Goal: Task Accomplishment & Management: Use online tool/utility

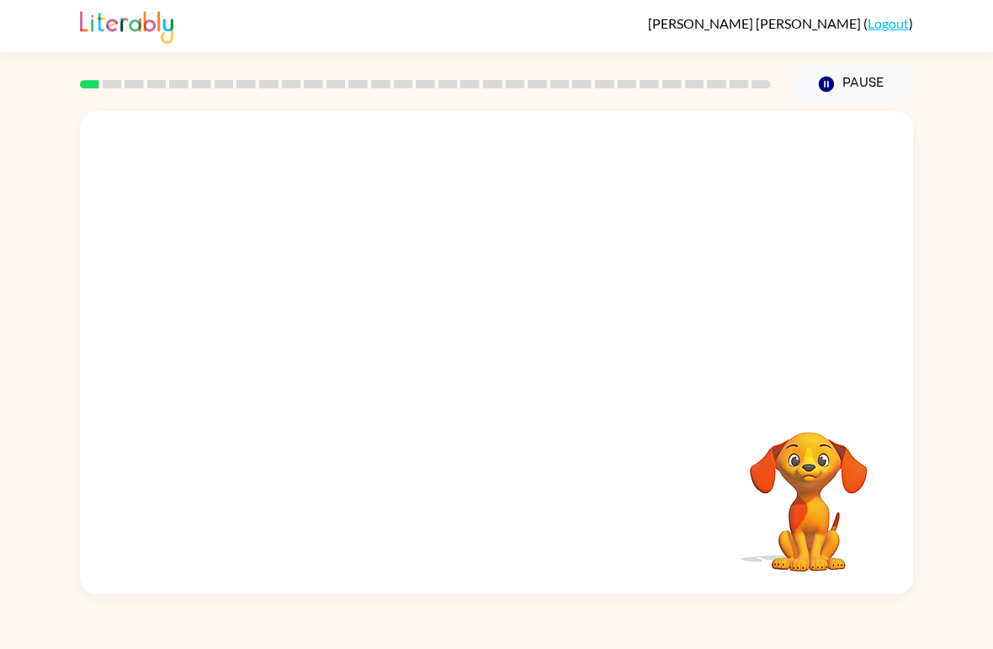
click at [30, 150] on div "Your browser must support playing .mp4 files to use Literably. Please try using…" at bounding box center [496, 348] width 993 height 491
click at [505, 363] on icon "button" at bounding box center [495, 361] width 19 height 19
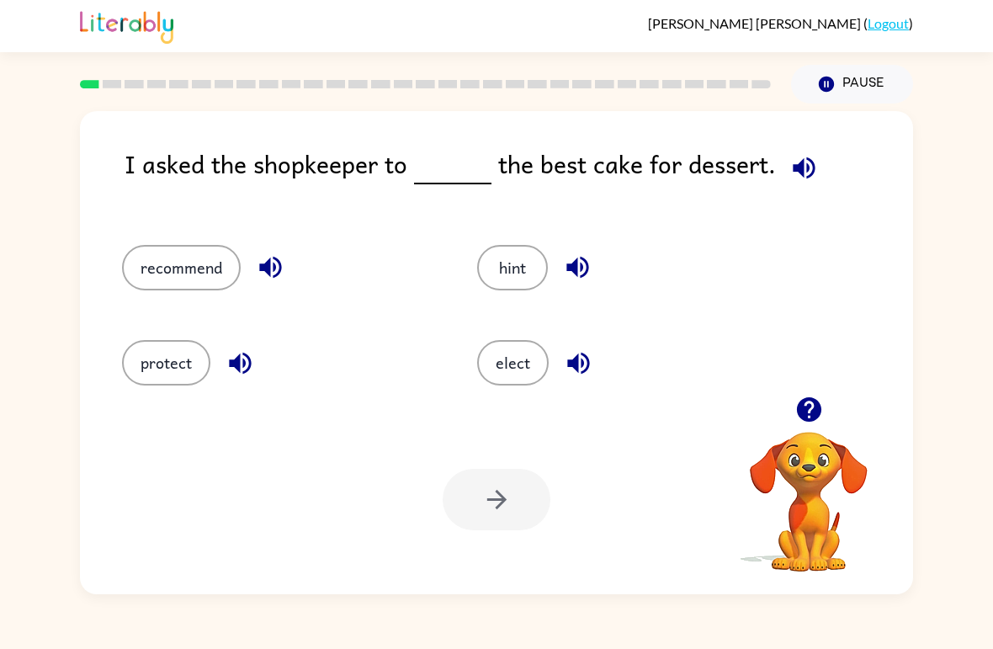
click at [152, 266] on button "recommend" at bounding box center [181, 267] width 119 height 45
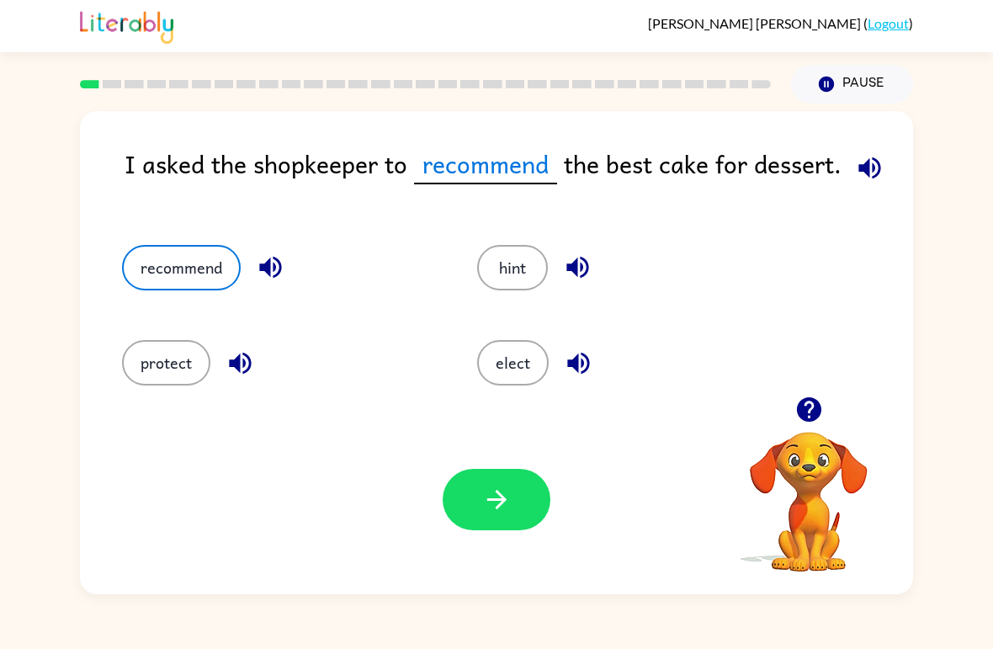
click at [527, 499] on button "button" at bounding box center [497, 499] width 108 height 61
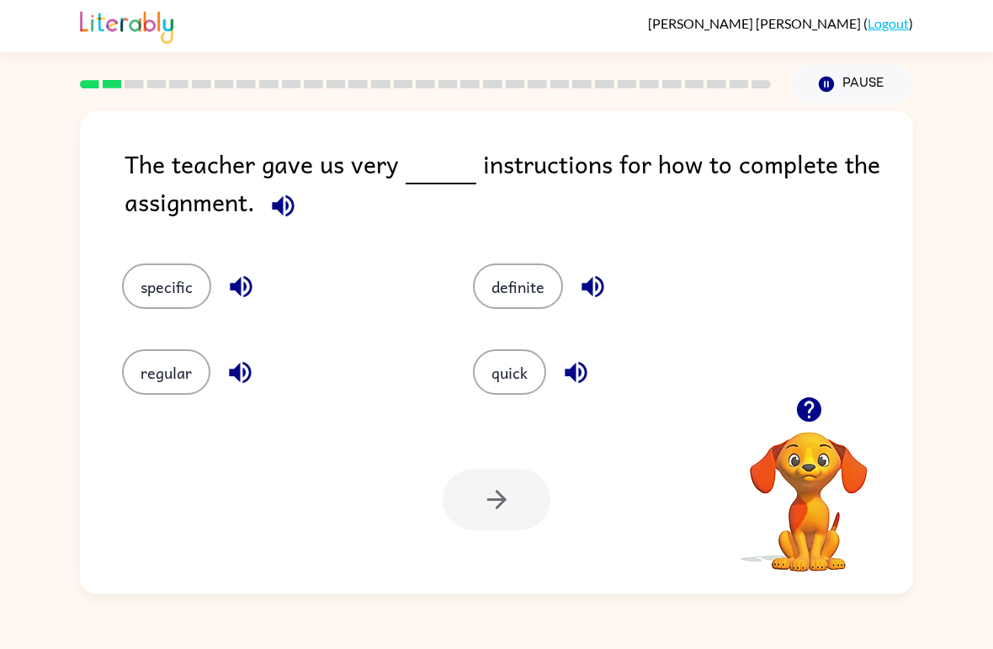
click at [528, 393] on button "quick" at bounding box center [509, 371] width 73 height 45
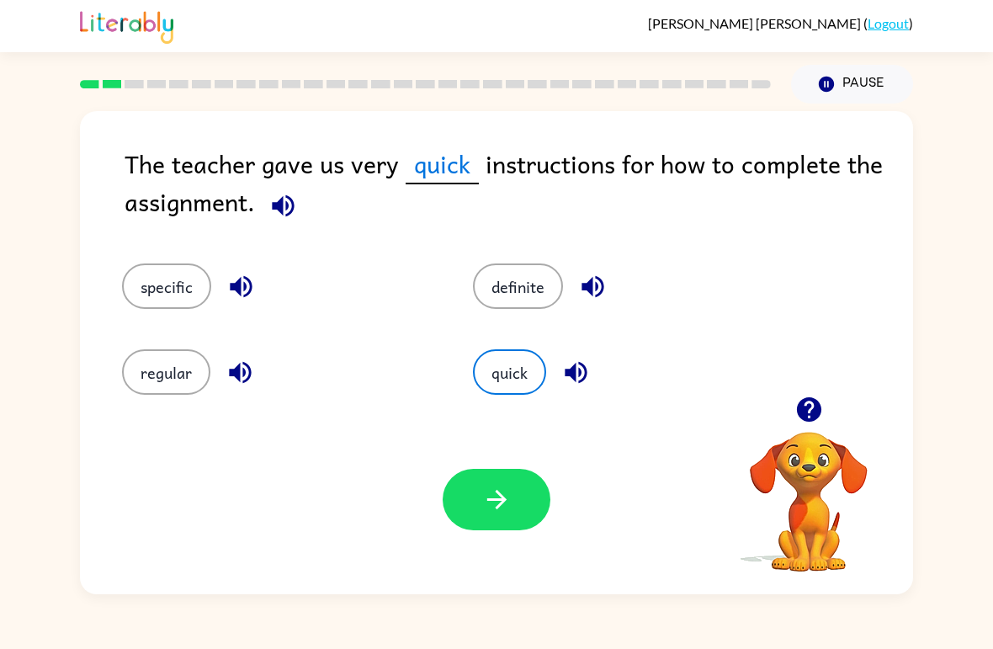
click at [184, 289] on button "specific" at bounding box center [166, 285] width 89 height 45
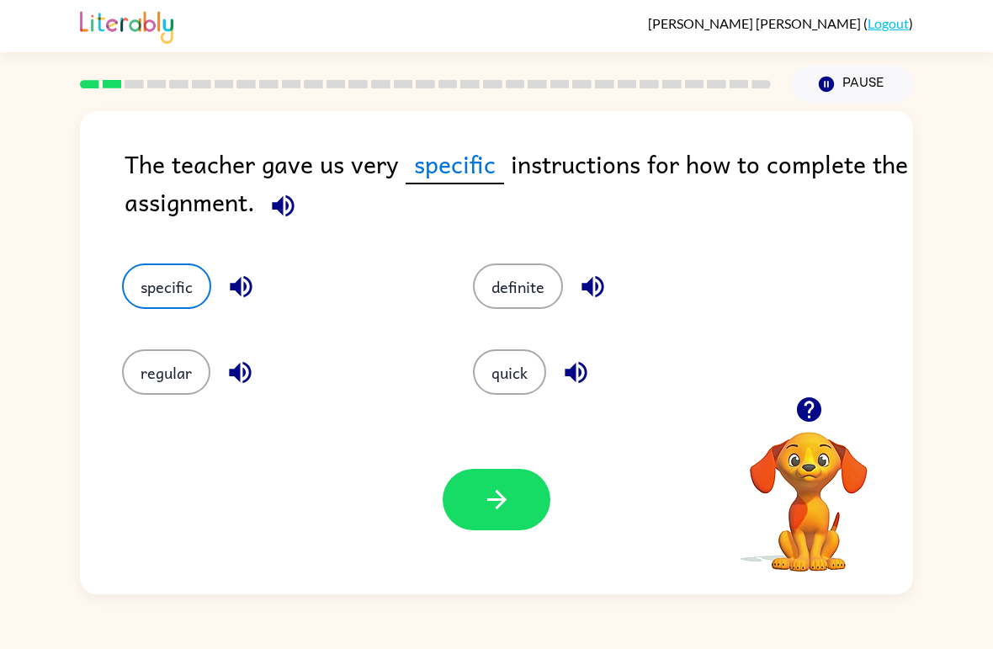
click at [521, 309] on button "definite" at bounding box center [518, 285] width 90 height 45
click at [187, 370] on button "regular" at bounding box center [166, 371] width 88 height 45
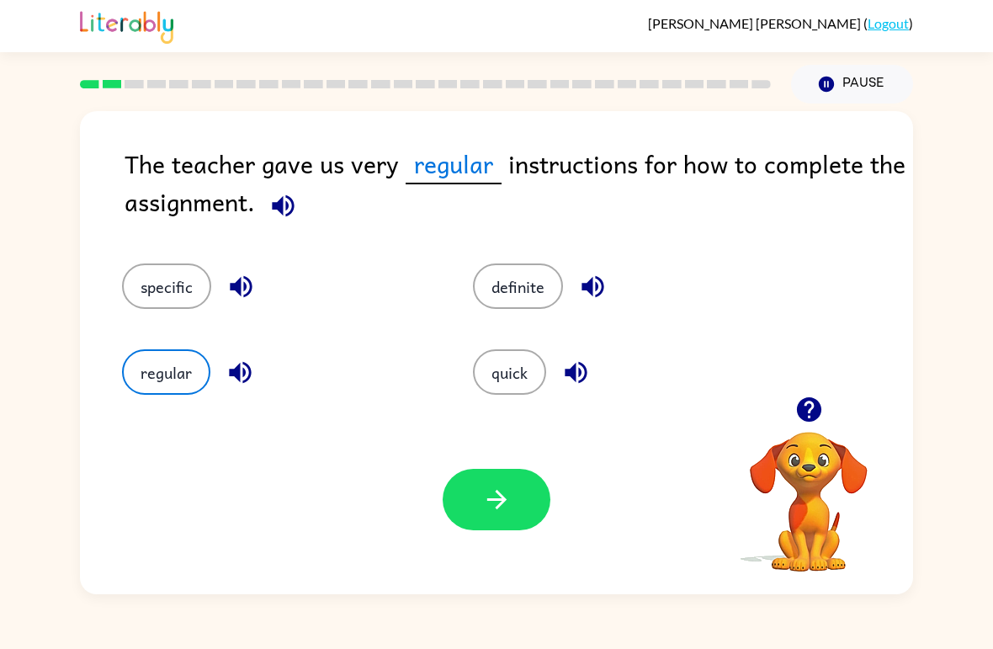
click at [520, 382] on button "quick" at bounding box center [509, 371] width 73 height 45
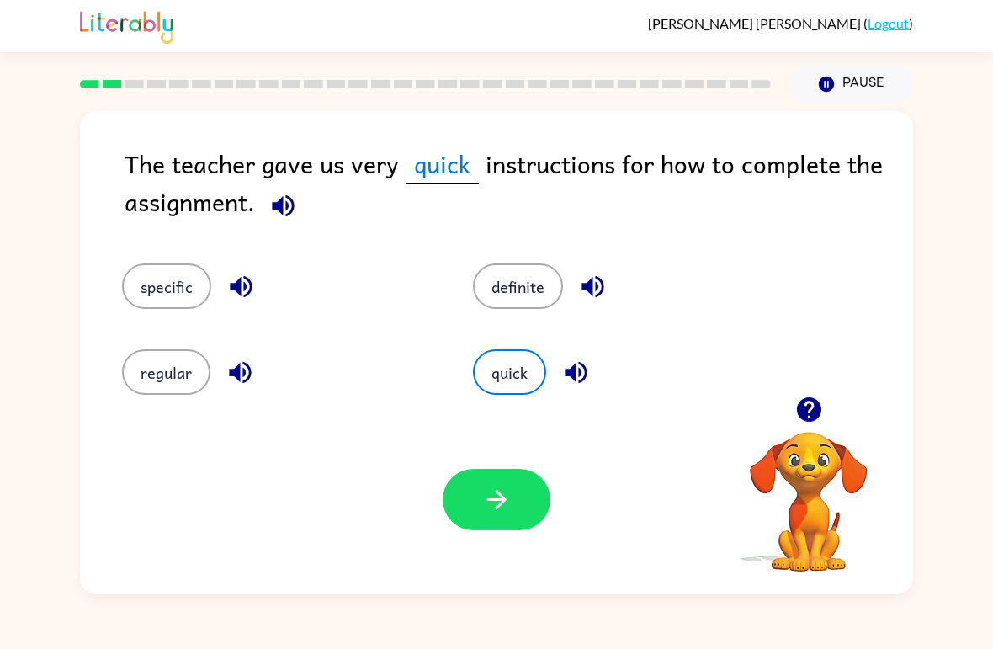
click at [519, 510] on button "button" at bounding box center [497, 499] width 108 height 61
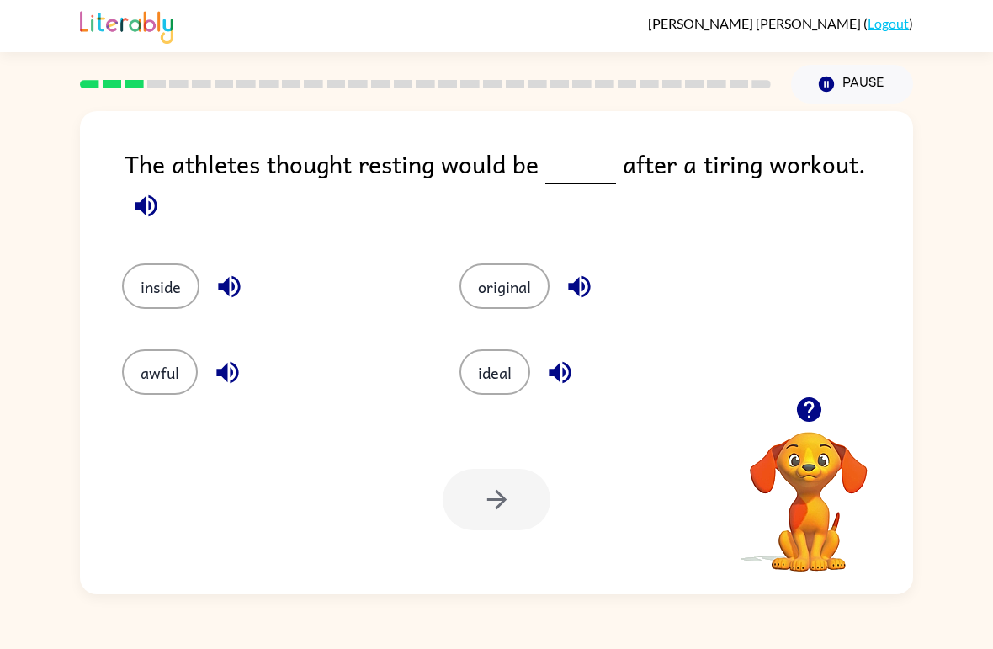
click at [831, 643] on div "[PERSON_NAME] ( Logout ) Pause Pause The athletes thought resting would be afte…" at bounding box center [496, 324] width 993 height 649
click at [155, 263] on button "inside" at bounding box center [160, 285] width 77 height 45
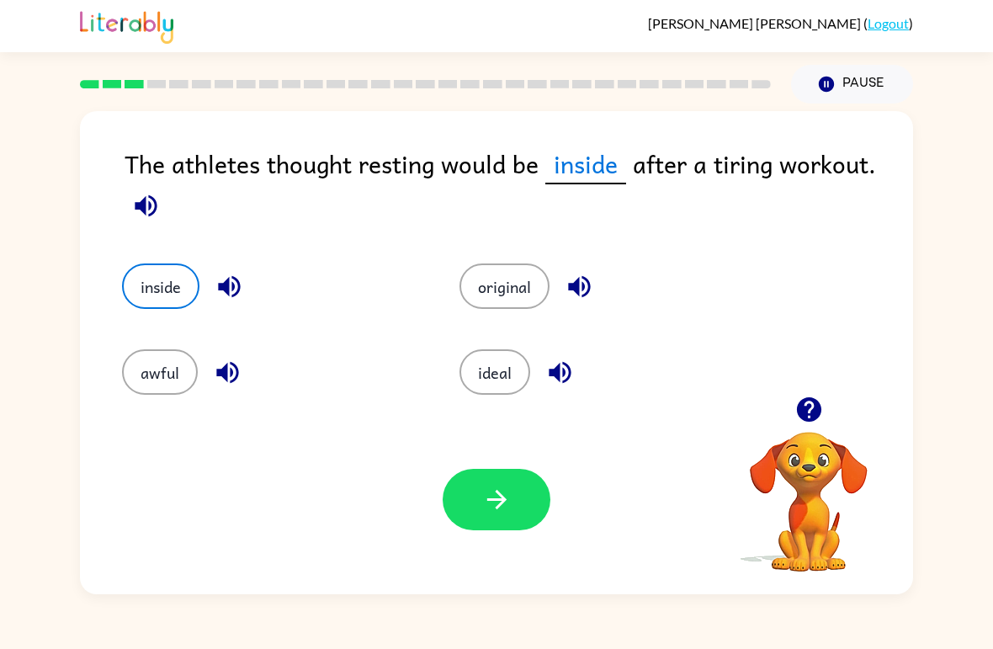
click at [159, 392] on button "awful" at bounding box center [160, 371] width 76 height 45
click at [178, 294] on button "inside" at bounding box center [160, 285] width 77 height 45
click at [154, 380] on button "awful" at bounding box center [160, 371] width 76 height 45
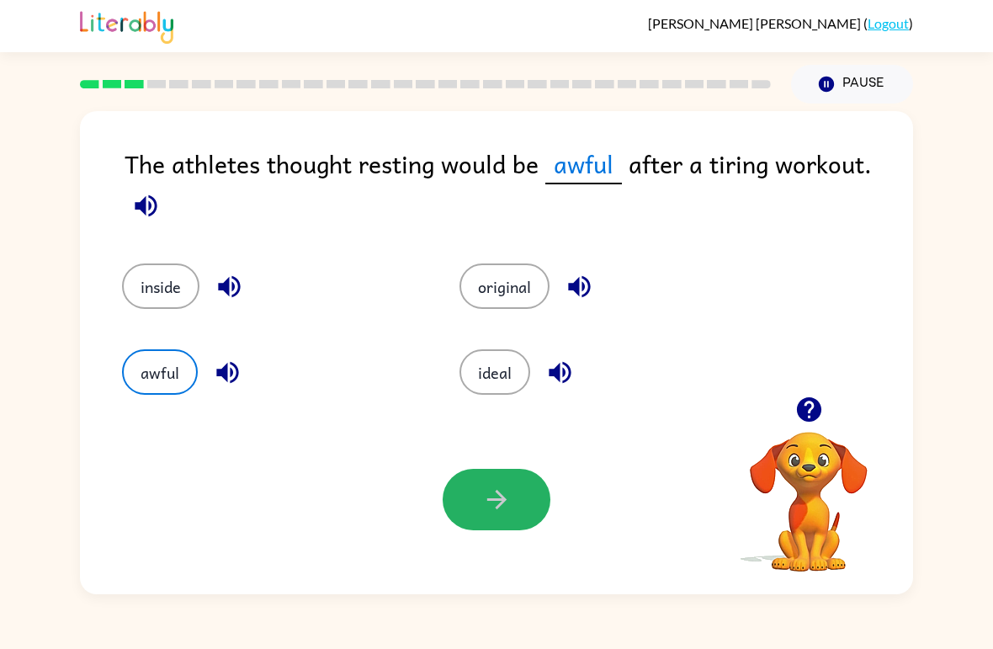
click at [531, 499] on button "button" at bounding box center [497, 499] width 108 height 61
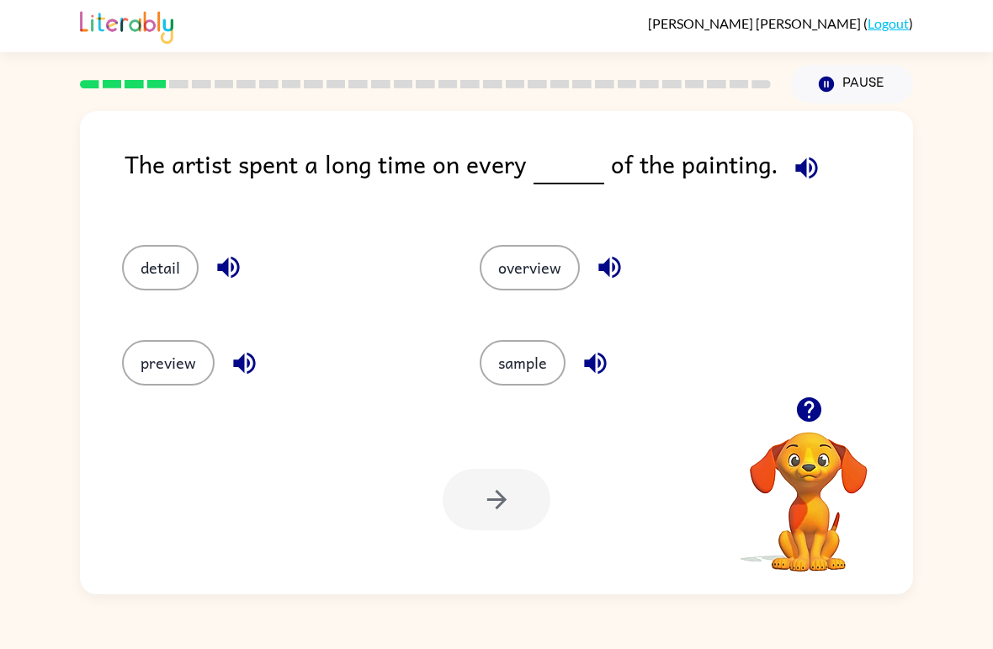
click at [150, 265] on button "detail" at bounding box center [160, 267] width 77 height 45
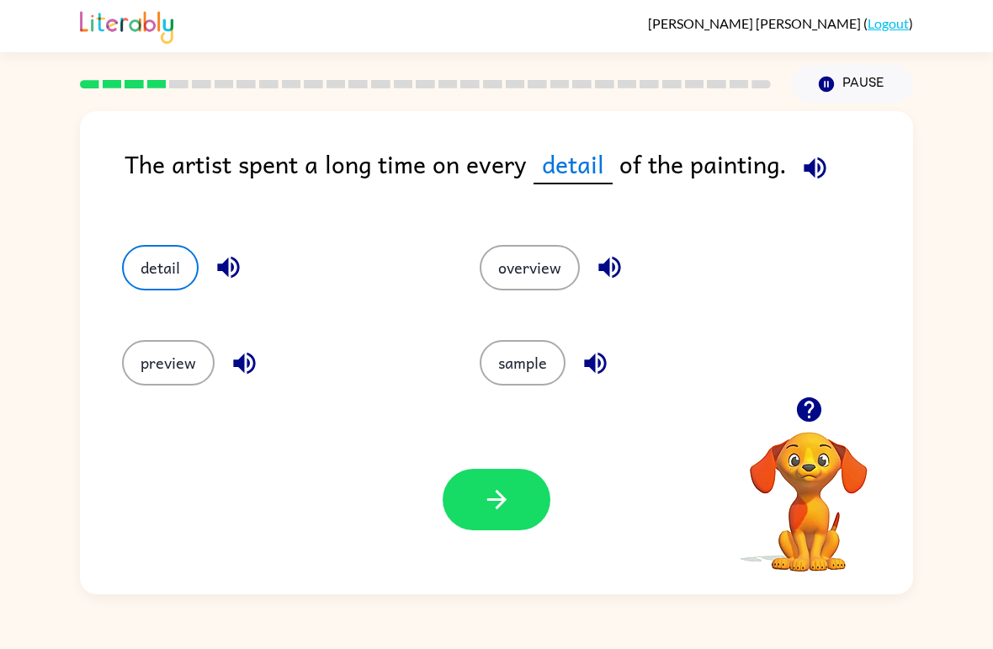
click at [520, 516] on button "button" at bounding box center [497, 499] width 108 height 61
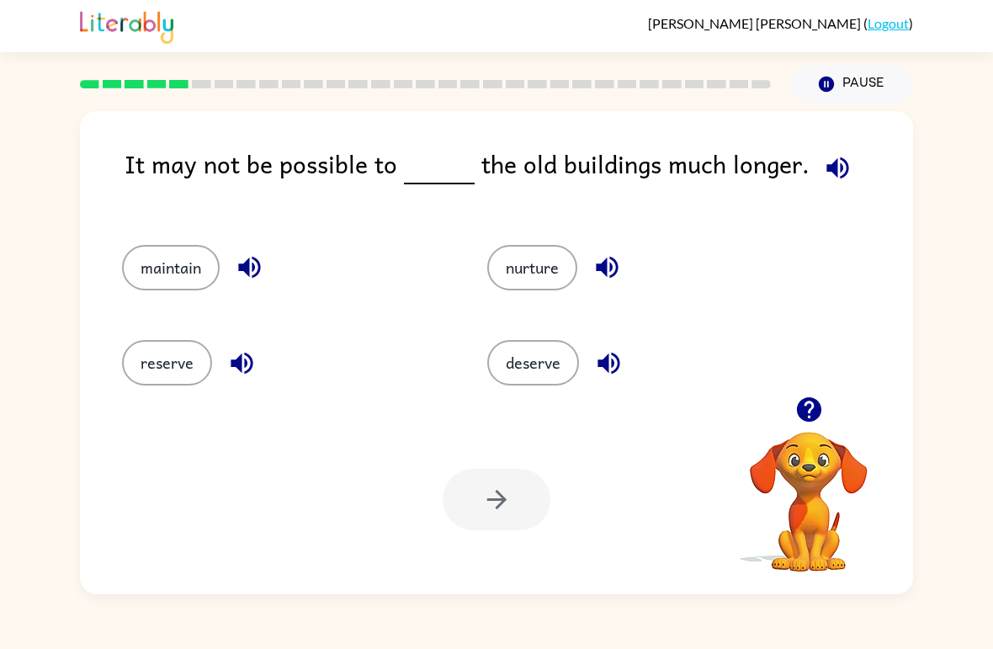
click at [811, 402] on icon "button" at bounding box center [808, 409] width 24 height 24
click at [107, 252] on div "maintain" at bounding box center [272, 260] width 365 height 95
click at [131, 287] on button "maintain" at bounding box center [171, 267] width 98 height 45
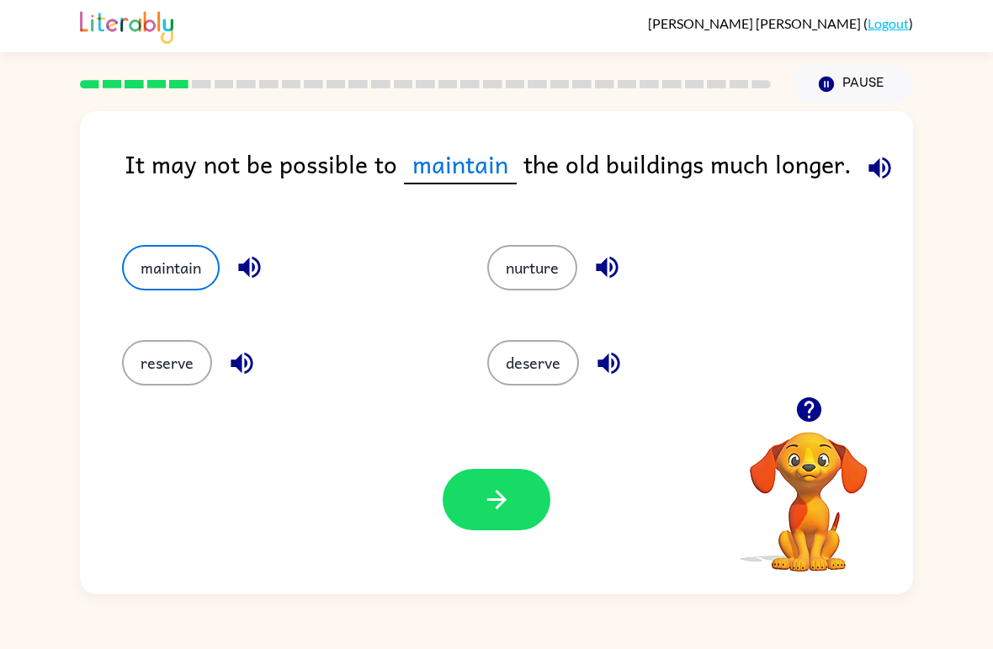
click at [485, 508] on icon "button" at bounding box center [496, 499] width 29 height 29
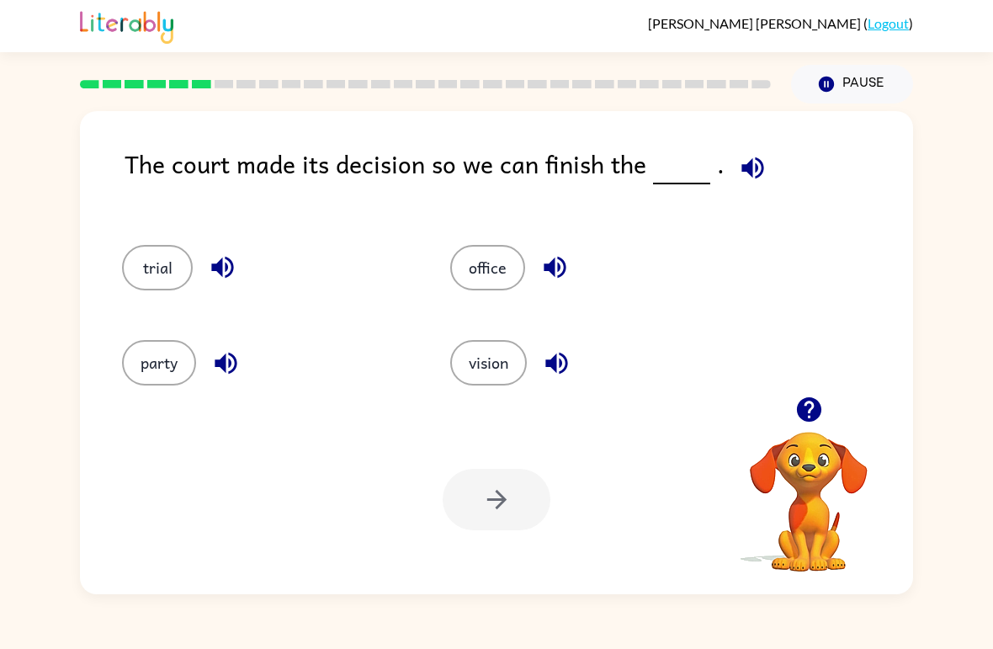
click at [175, 289] on button "trial" at bounding box center [157, 267] width 71 height 45
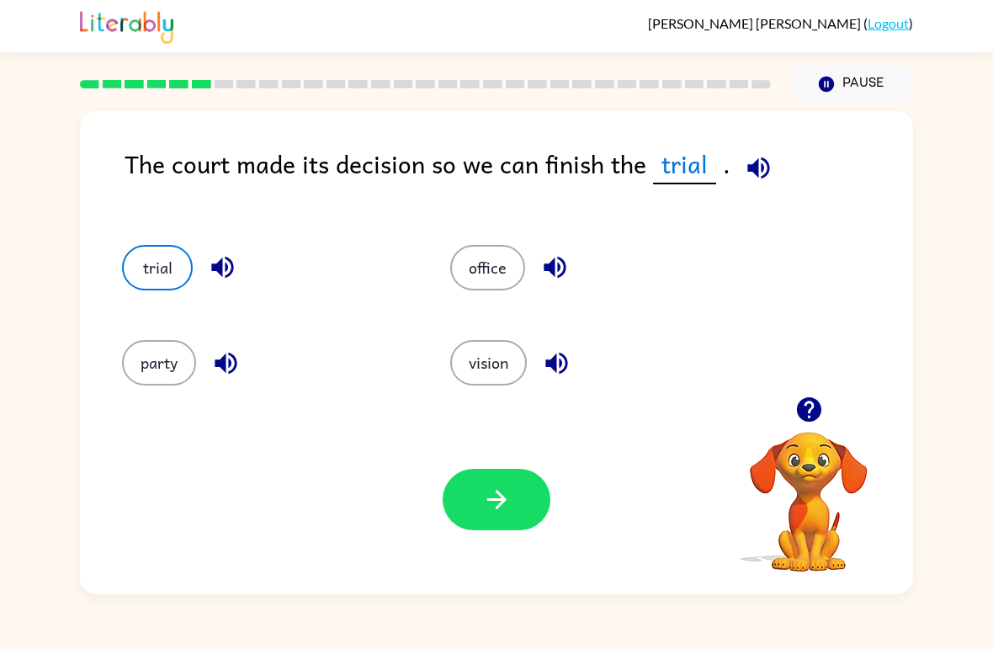
click at [558, 495] on div "Your browser must support playing .mp4 files to use Literably. Please try using…" at bounding box center [496, 499] width 833 height 189
click at [497, 524] on button "button" at bounding box center [497, 499] width 108 height 61
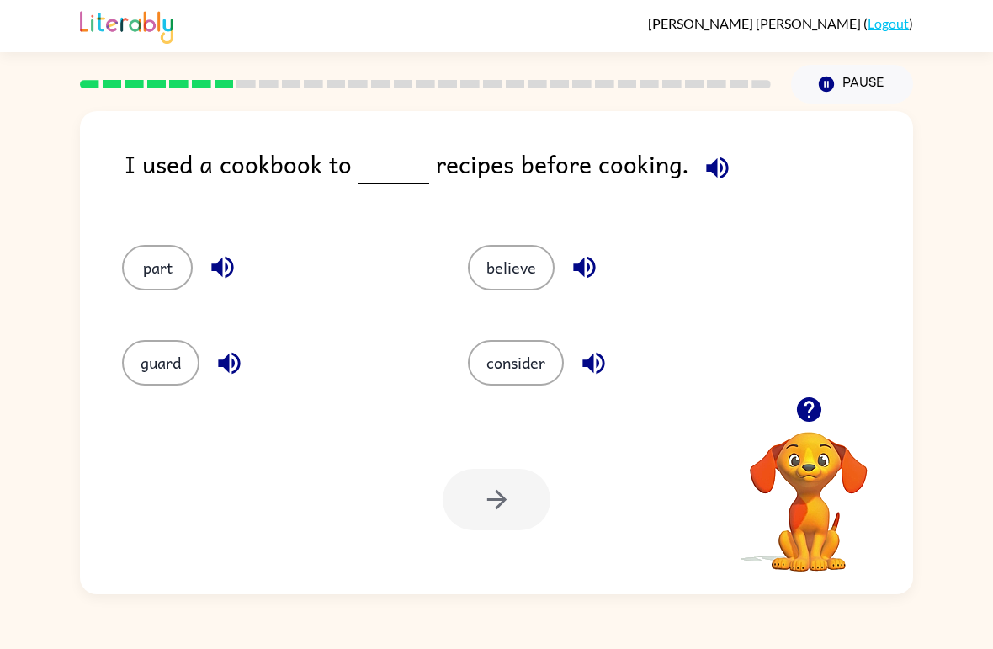
click at [564, 391] on div "consider" at bounding box center [609, 355] width 346 height 95
click at [519, 382] on button "consider" at bounding box center [516, 362] width 96 height 45
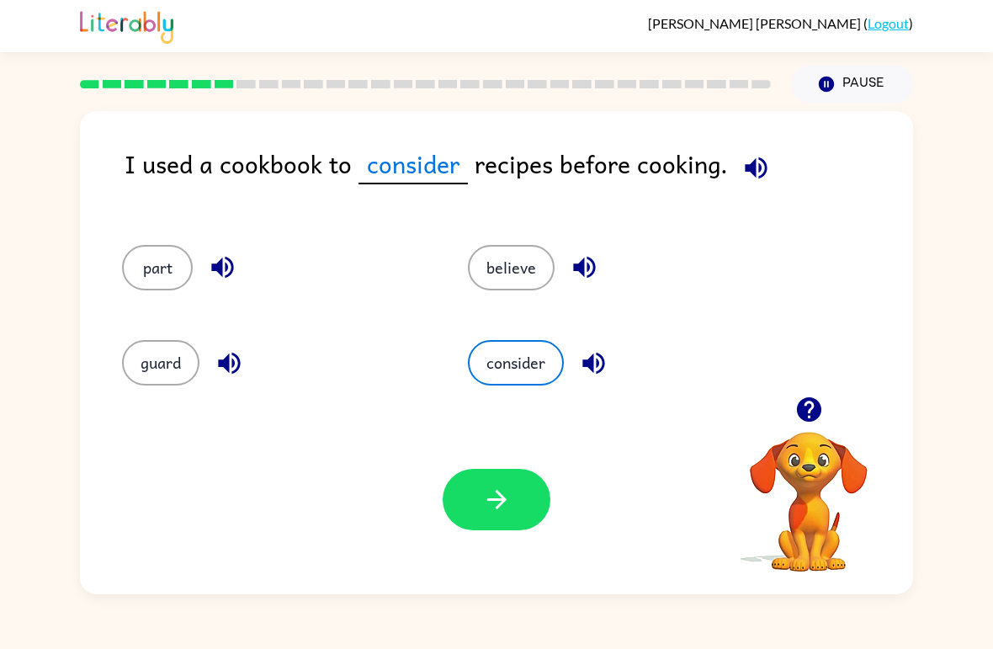
click at [185, 250] on div "part" at bounding box center [275, 267] width 307 height 45
click at [140, 268] on button "part" at bounding box center [157, 267] width 71 height 45
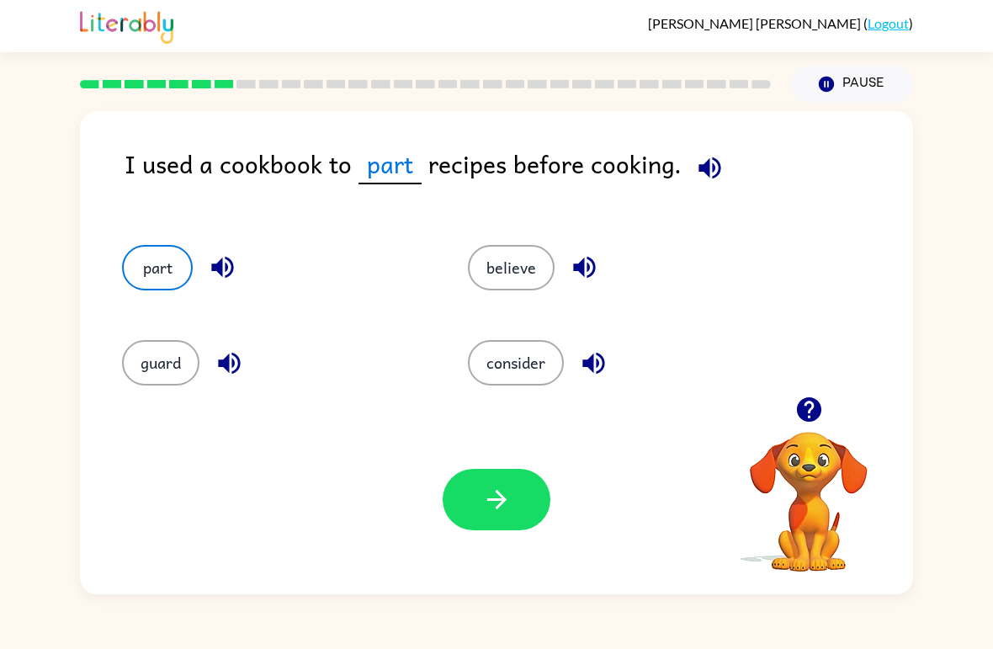
click at [466, 309] on div "consider" at bounding box center [609, 355] width 346 height 95
click at [519, 341] on button "consider" at bounding box center [516, 362] width 96 height 45
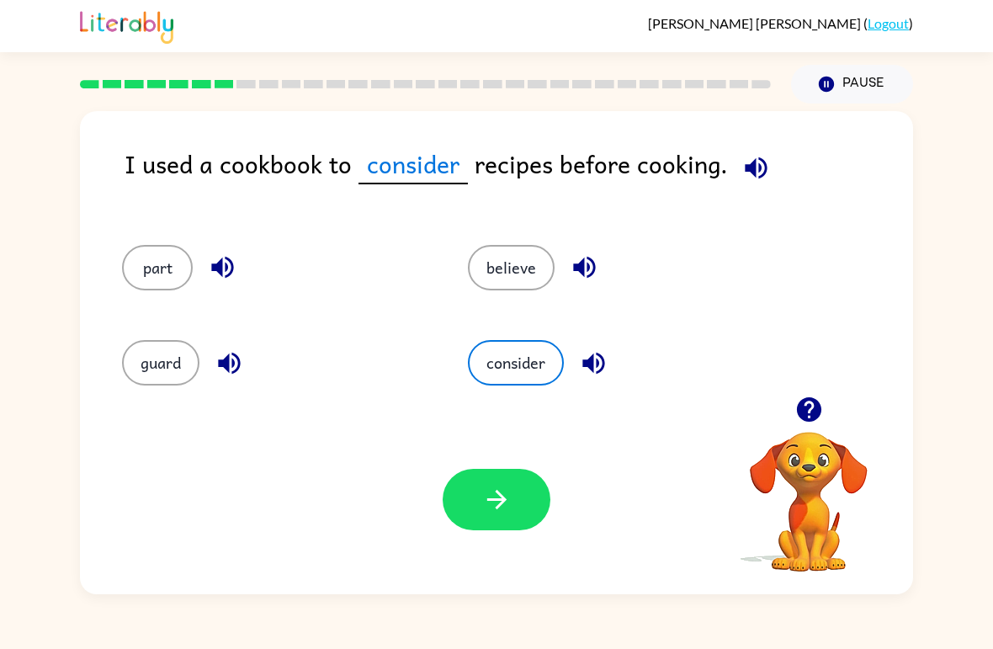
click at [512, 379] on button "consider" at bounding box center [516, 362] width 96 height 45
click at [486, 528] on button "button" at bounding box center [497, 499] width 108 height 61
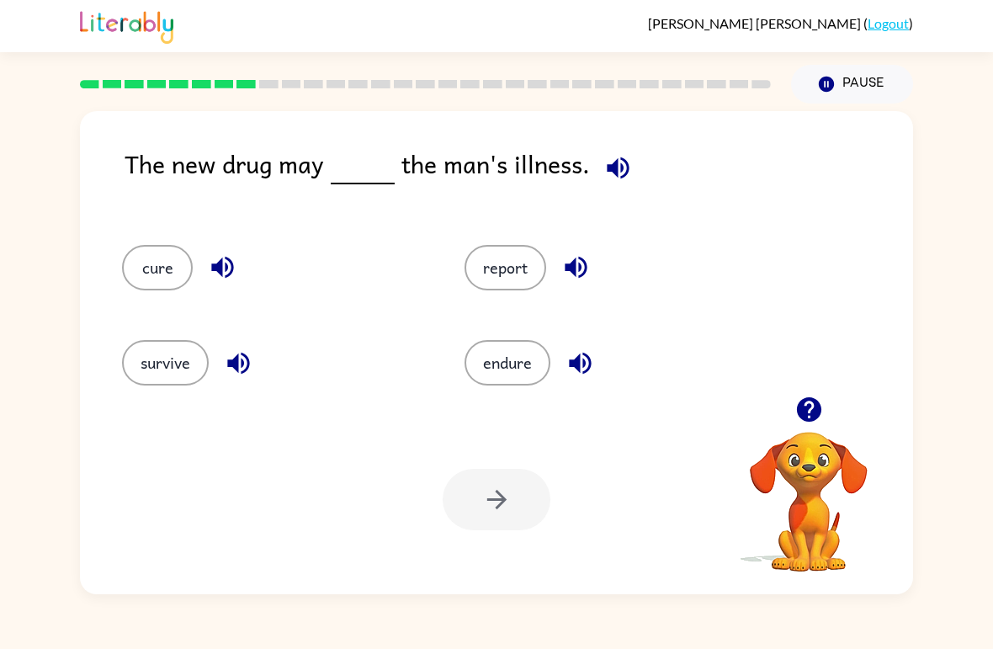
click at [162, 268] on button "cure" at bounding box center [157, 267] width 71 height 45
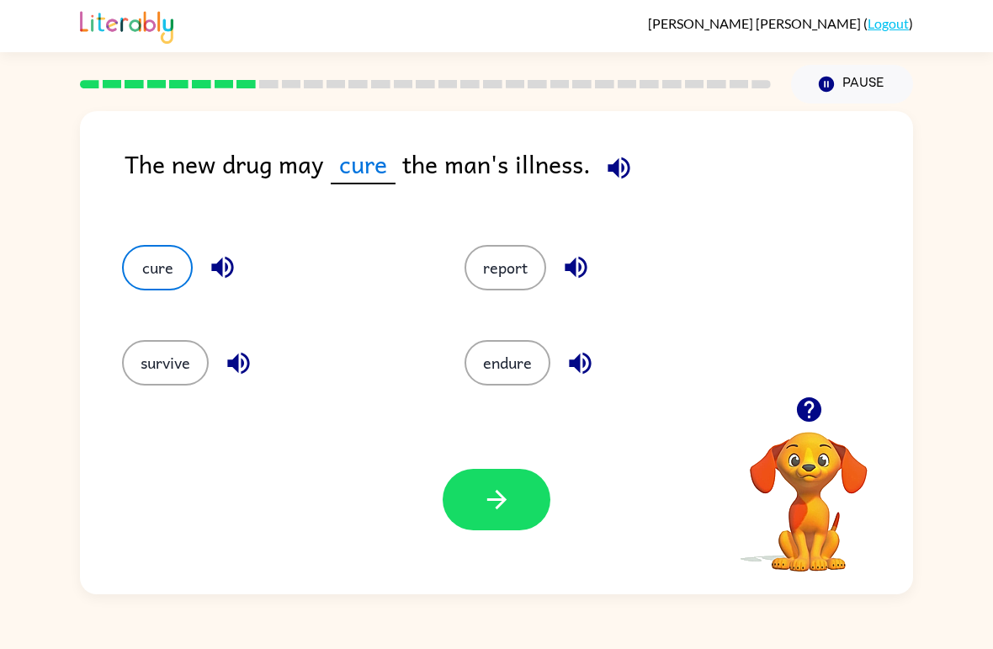
click at [491, 523] on button "button" at bounding box center [497, 499] width 108 height 61
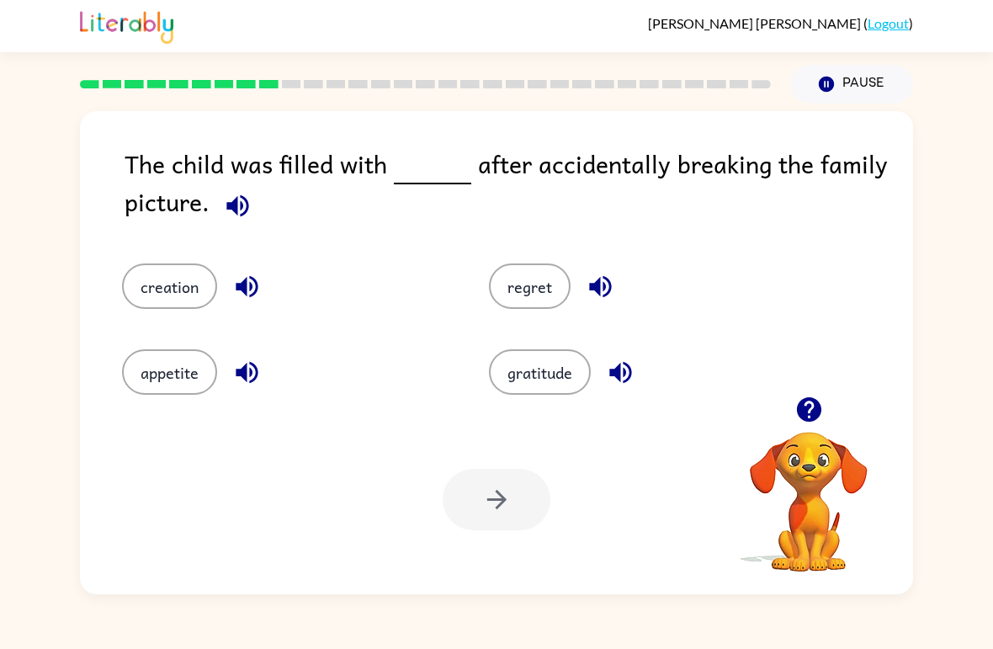
click at [545, 269] on button "regret" at bounding box center [530, 285] width 82 height 45
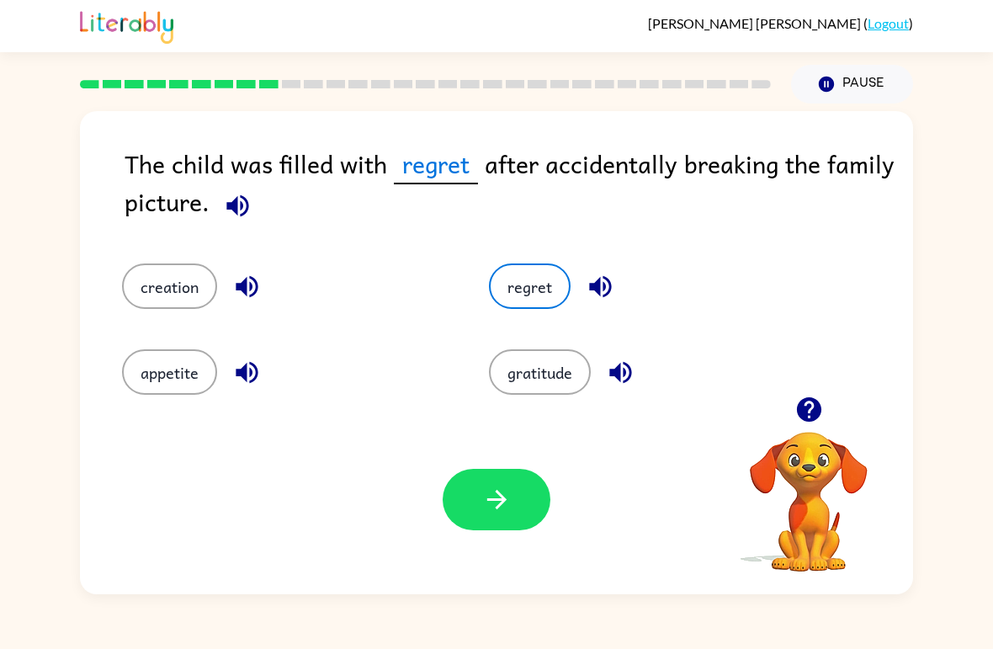
click at [516, 505] on button "button" at bounding box center [497, 499] width 108 height 61
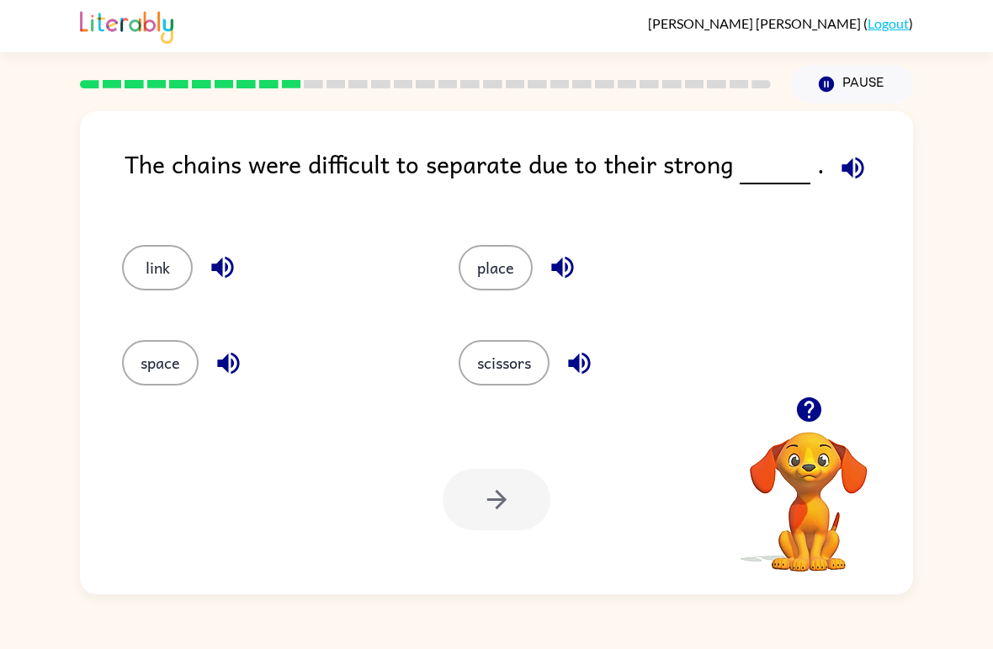
click at [881, 421] on div at bounding box center [808, 409] width 168 height 43
click at [794, 415] on icon "button" at bounding box center [808, 409] width 29 height 29
click at [141, 278] on button "link" at bounding box center [157, 267] width 71 height 45
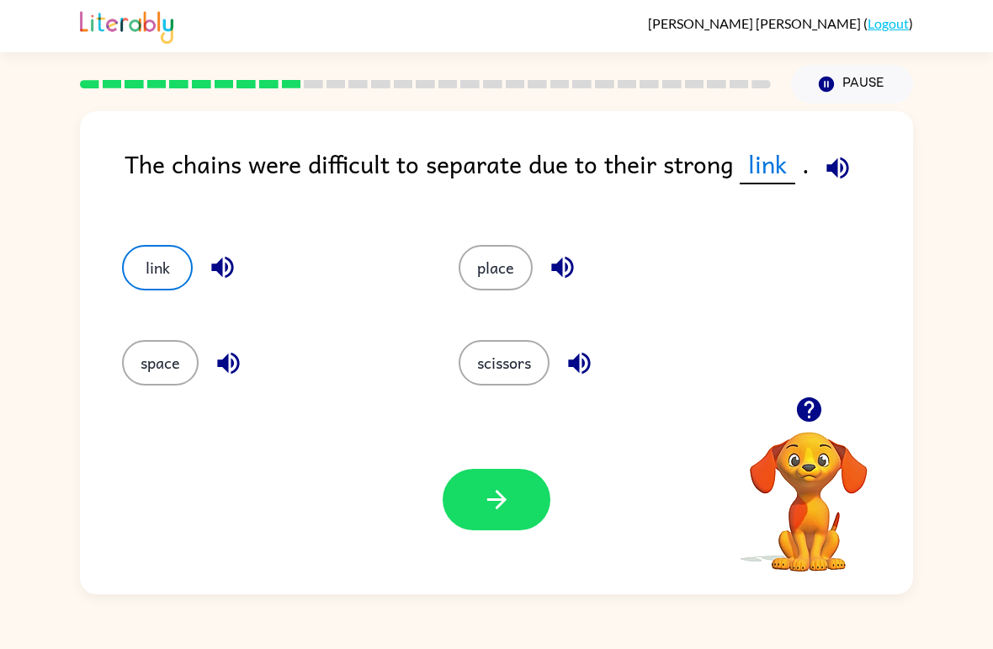
click at [529, 382] on button "scissors" at bounding box center [504, 362] width 91 height 45
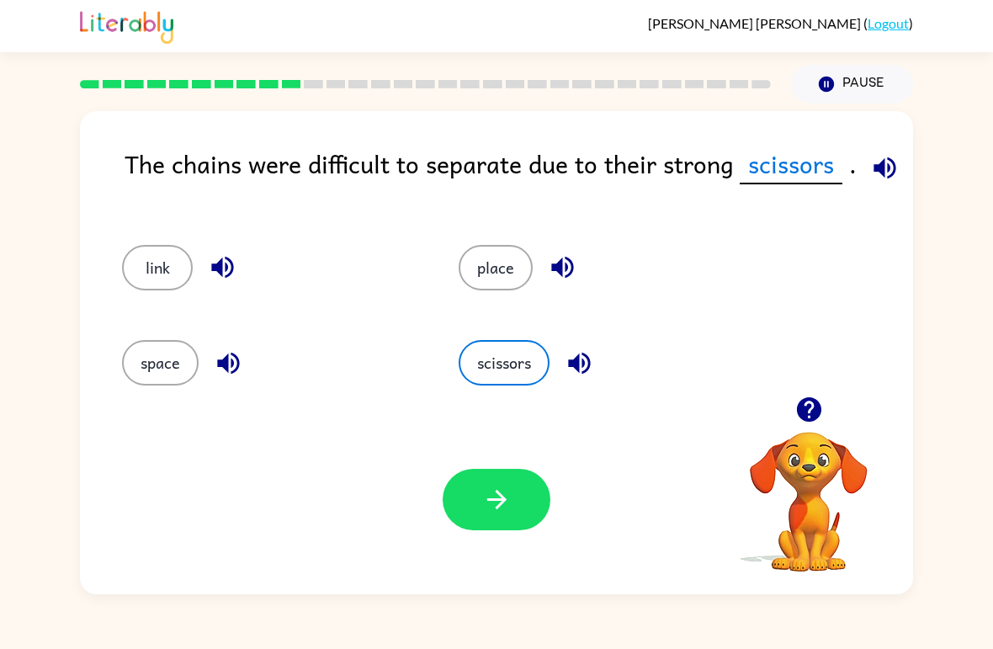
click at [142, 260] on button "link" at bounding box center [157, 267] width 71 height 45
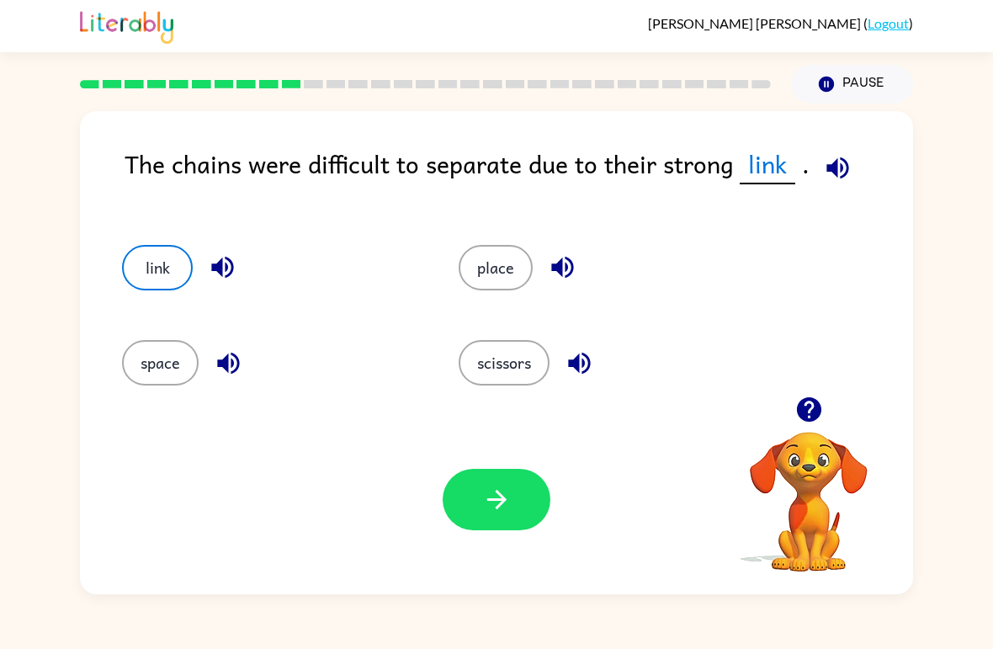
click at [468, 271] on button "place" at bounding box center [496, 267] width 74 height 45
click at [144, 341] on button "space" at bounding box center [160, 362] width 77 height 45
click at [135, 257] on button "link" at bounding box center [157, 267] width 71 height 45
click at [528, 256] on button "place" at bounding box center [496, 267] width 74 height 45
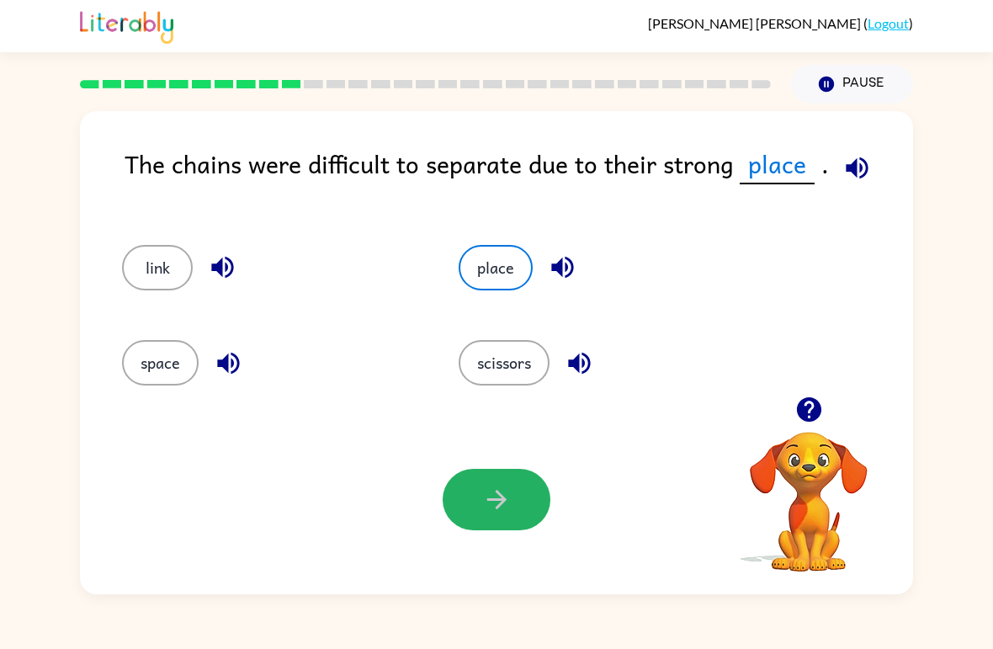
click at [528, 484] on button "button" at bounding box center [497, 499] width 108 height 61
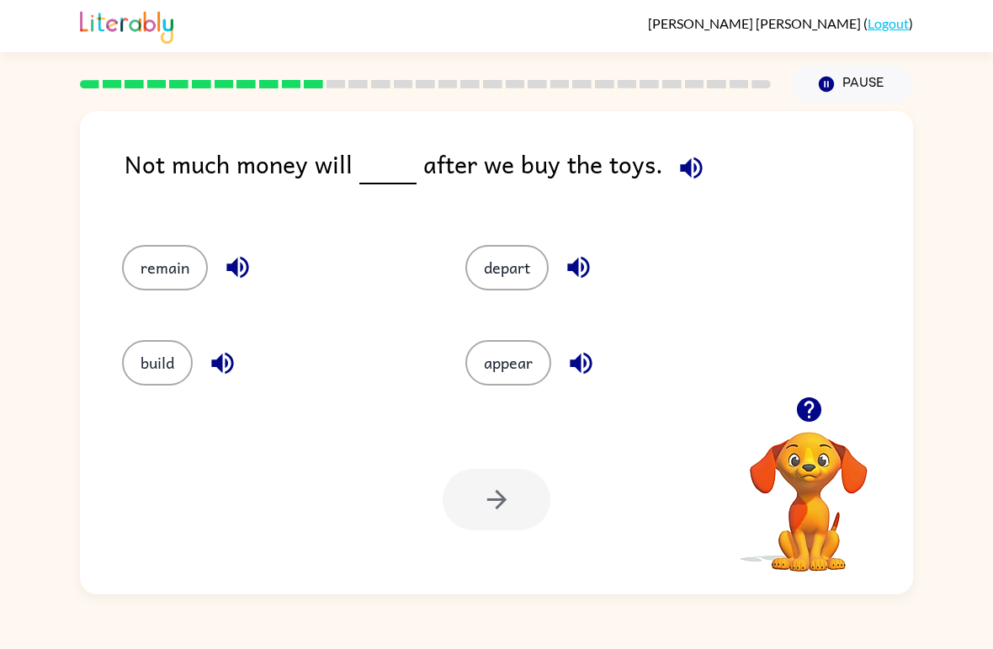
click at [158, 279] on button "remain" at bounding box center [165, 267] width 86 height 45
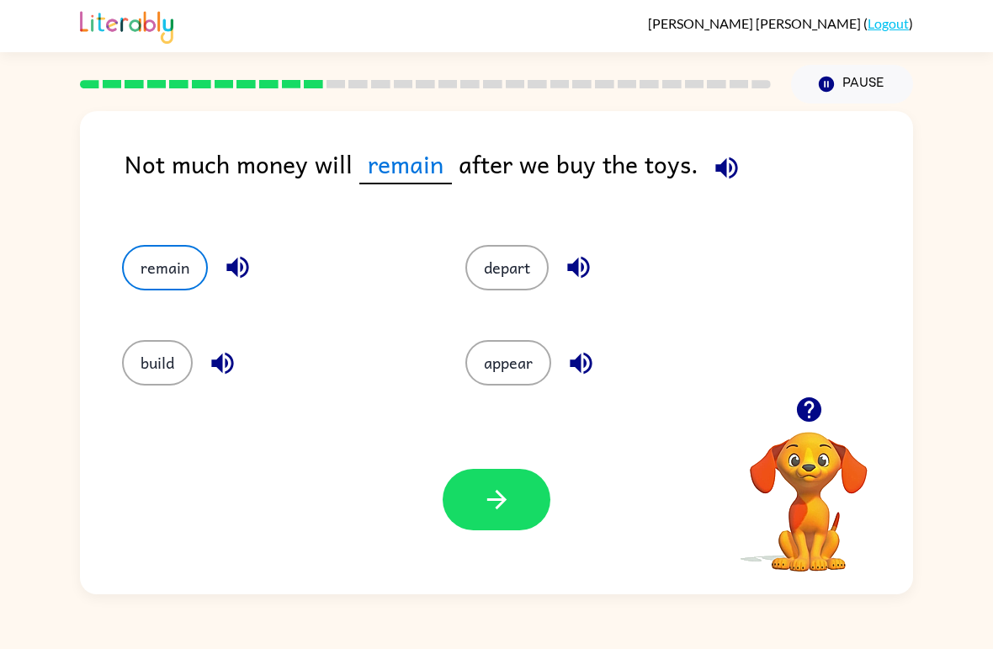
click at [519, 480] on button "button" at bounding box center [497, 499] width 108 height 61
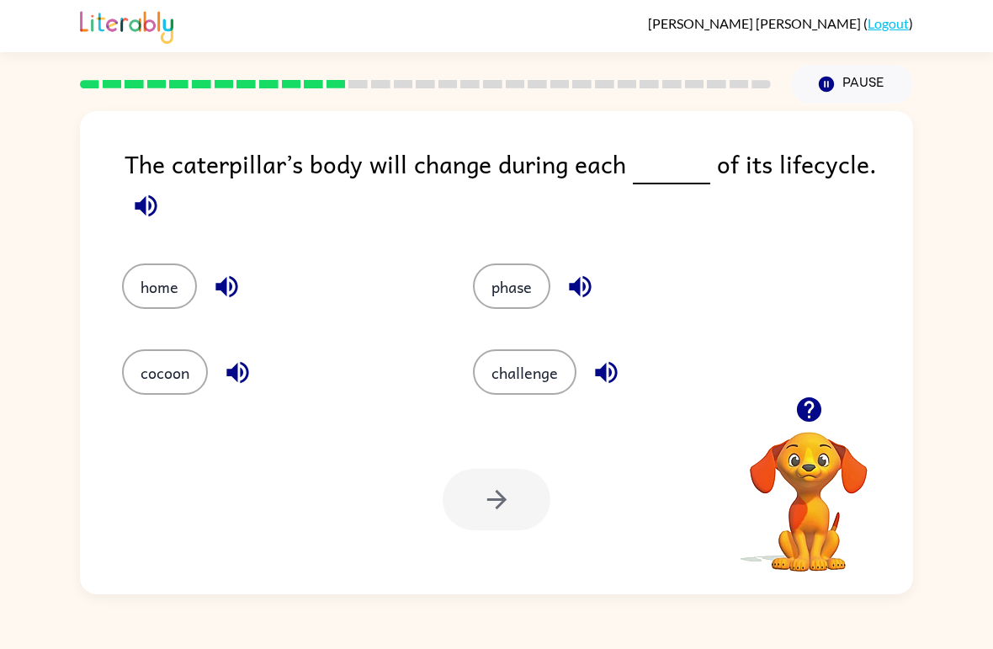
click at [501, 279] on button "phase" at bounding box center [511, 285] width 77 height 45
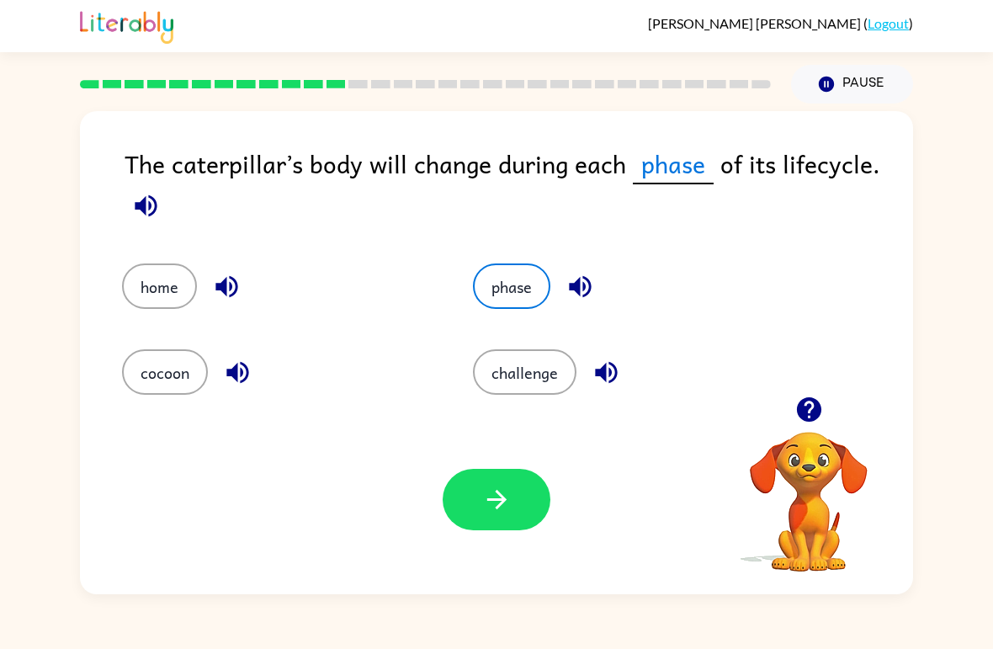
click at [520, 506] on button "button" at bounding box center [497, 499] width 108 height 61
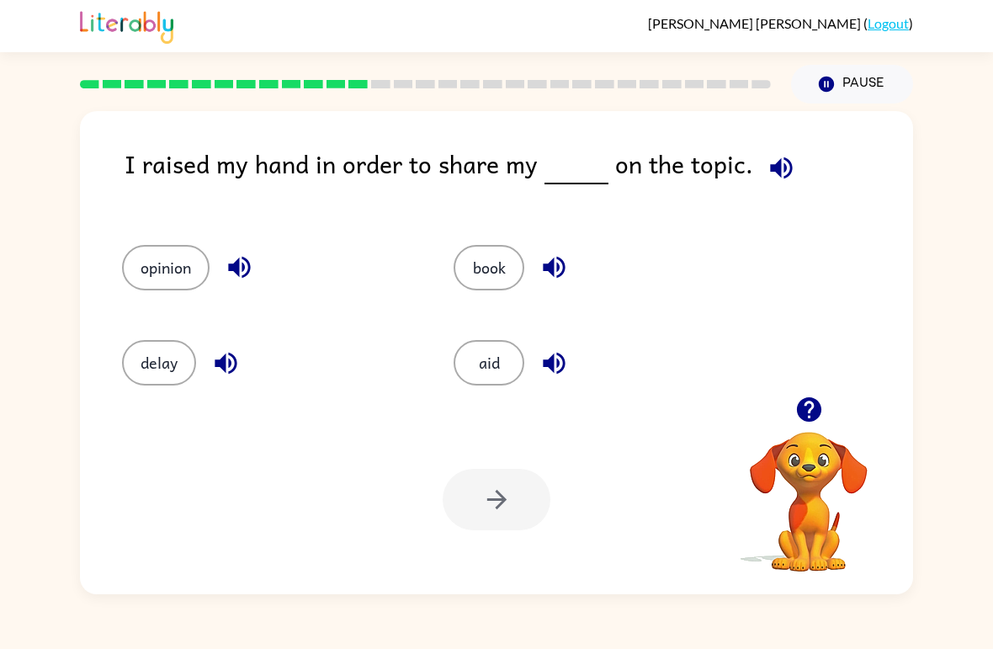
click at [111, 268] on div "opinion" at bounding box center [256, 260] width 332 height 95
click at [149, 284] on button "opinion" at bounding box center [166, 267] width 88 height 45
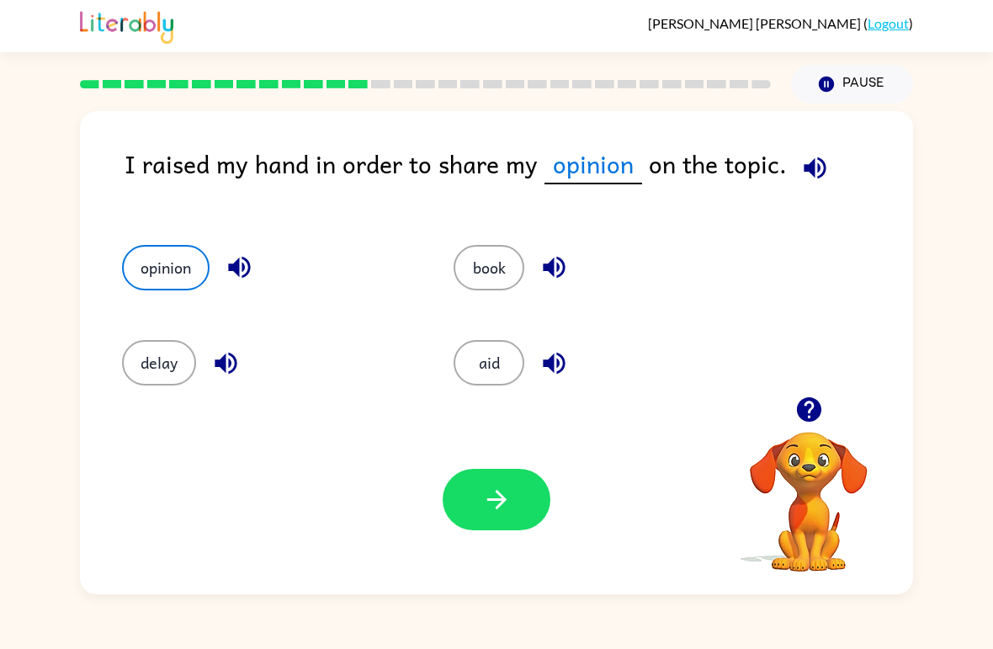
click at [505, 507] on icon "button" at bounding box center [496, 499] width 29 height 29
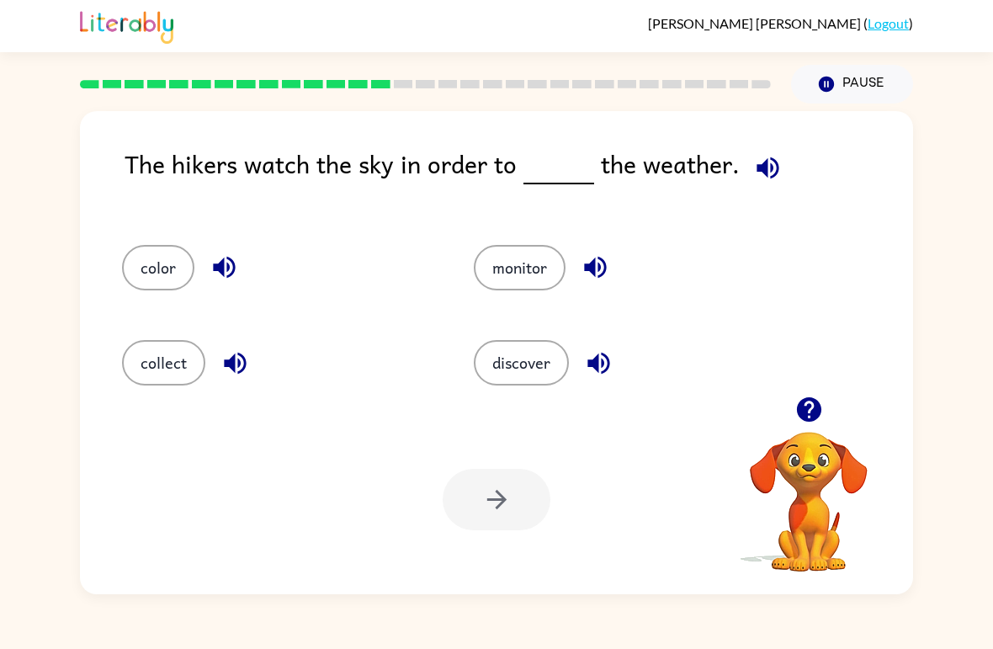
click at [536, 265] on button "monitor" at bounding box center [520, 267] width 92 height 45
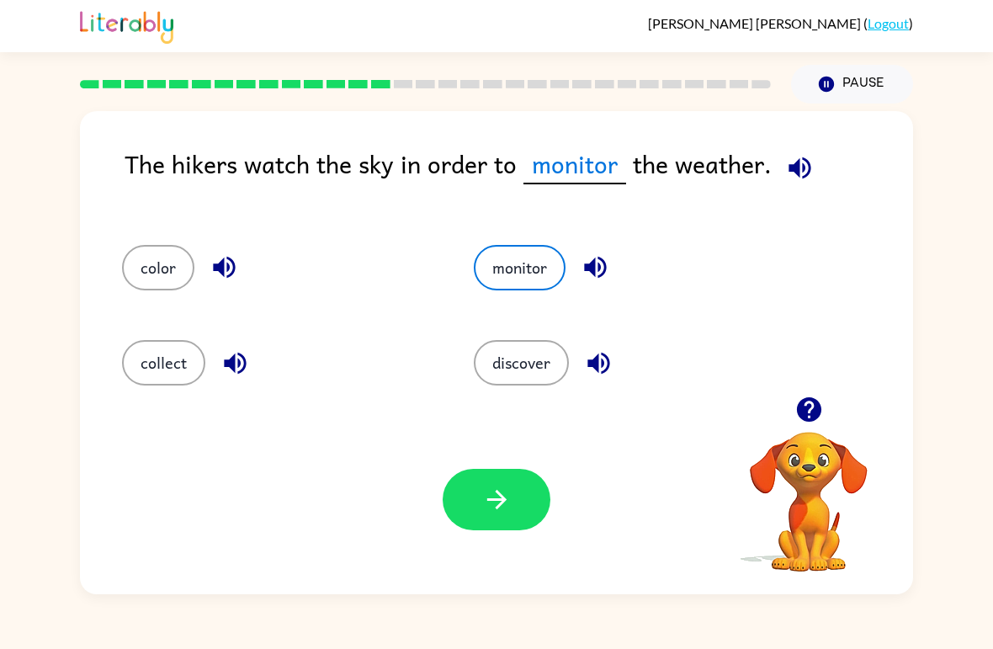
click at [528, 514] on button "button" at bounding box center [497, 499] width 108 height 61
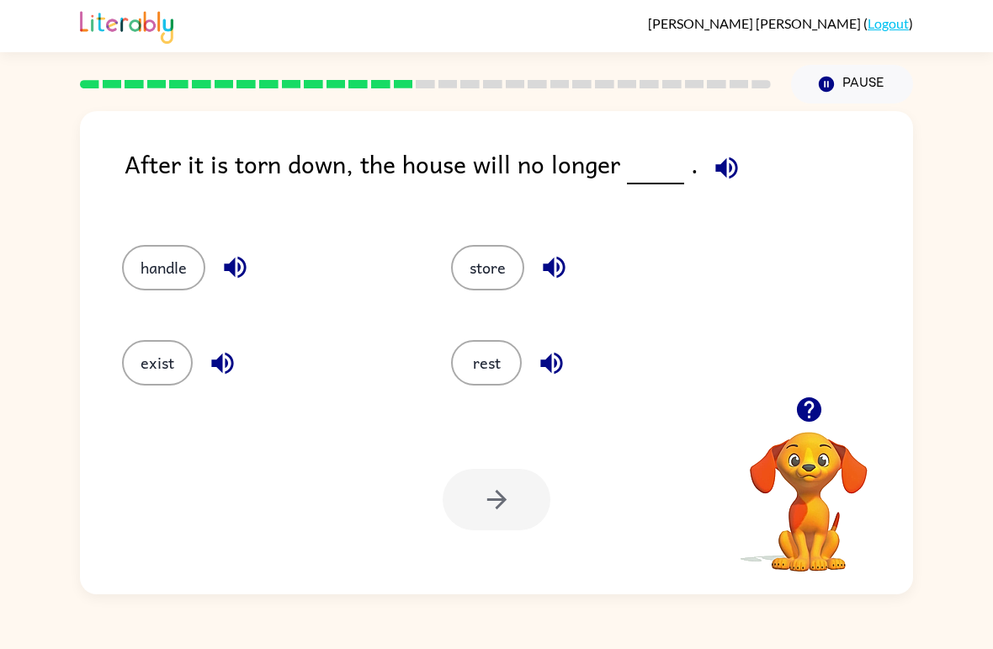
click at [161, 361] on button "exist" at bounding box center [157, 362] width 71 height 45
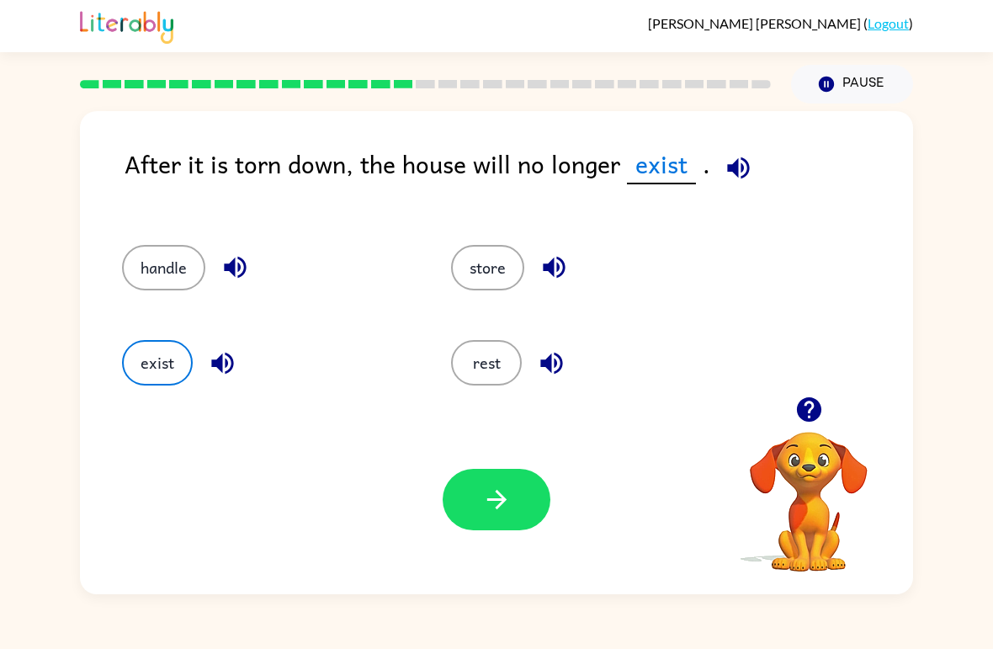
click at [523, 488] on button "button" at bounding box center [497, 499] width 108 height 61
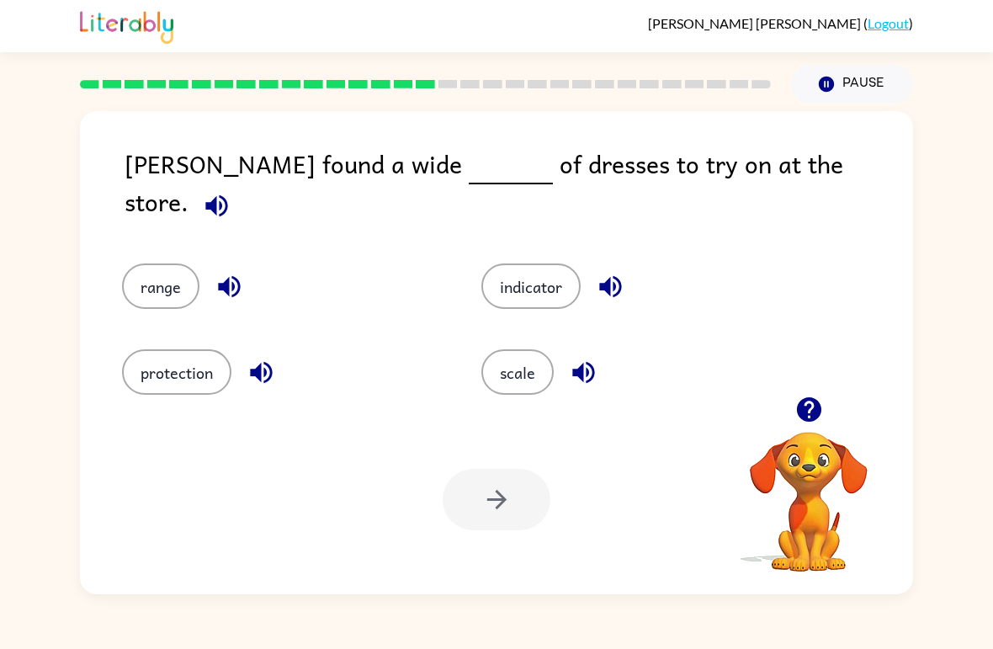
click at [533, 375] on button "scale" at bounding box center [517, 371] width 72 height 45
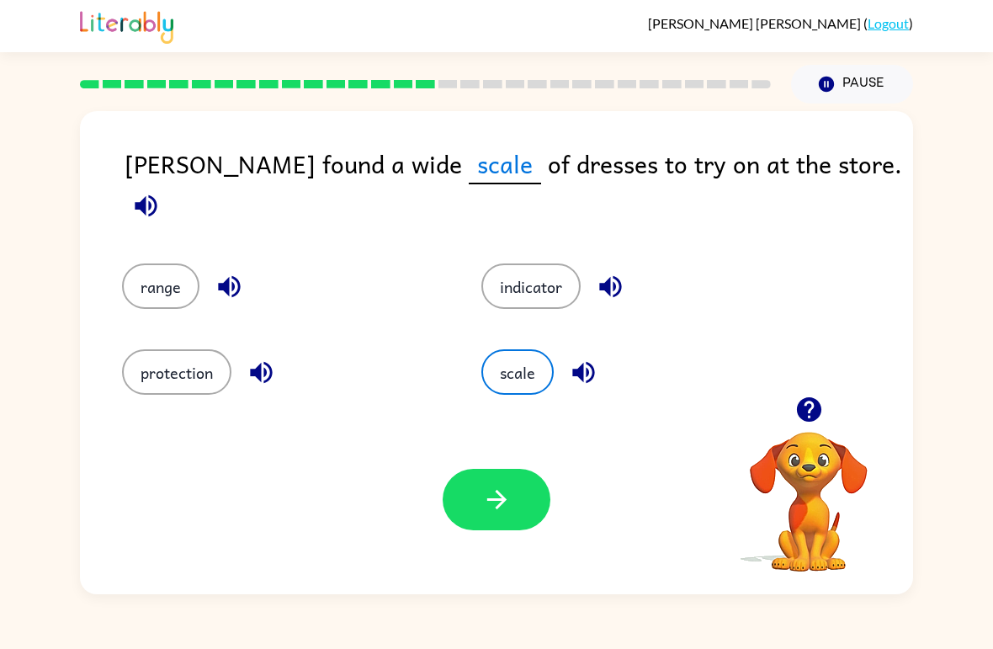
click at [495, 515] on button "button" at bounding box center [497, 499] width 108 height 61
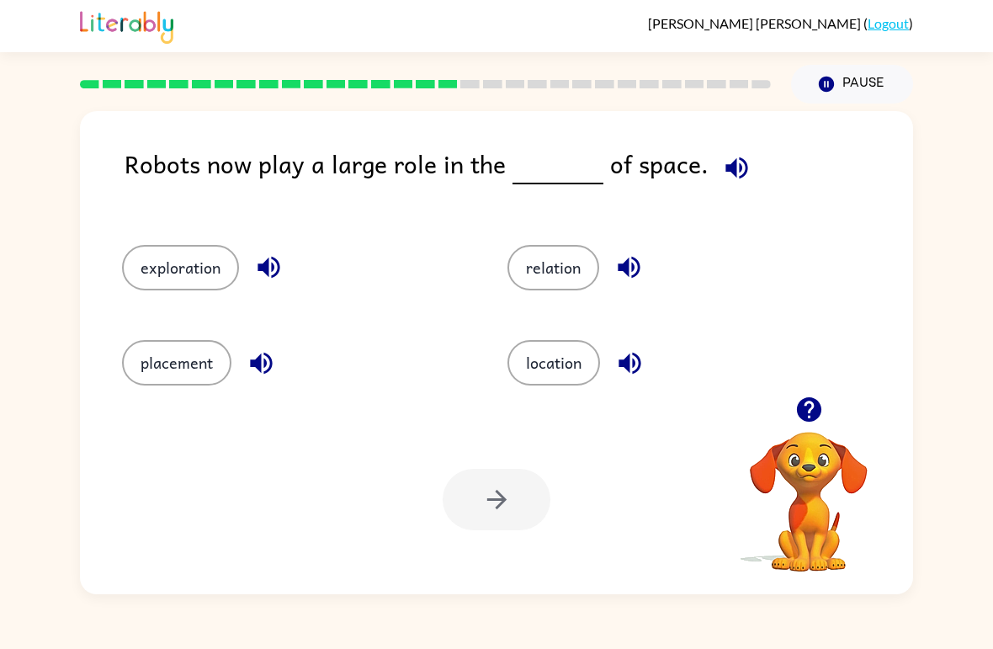
click at [191, 289] on button "exploration" at bounding box center [180, 267] width 117 height 45
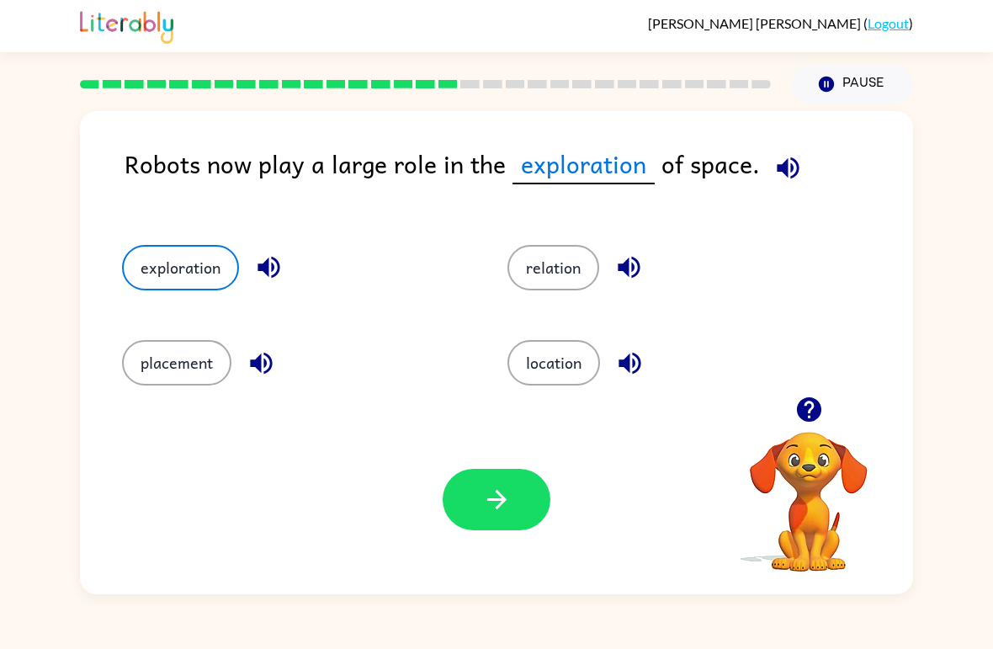
click at [501, 528] on button "button" at bounding box center [497, 499] width 108 height 61
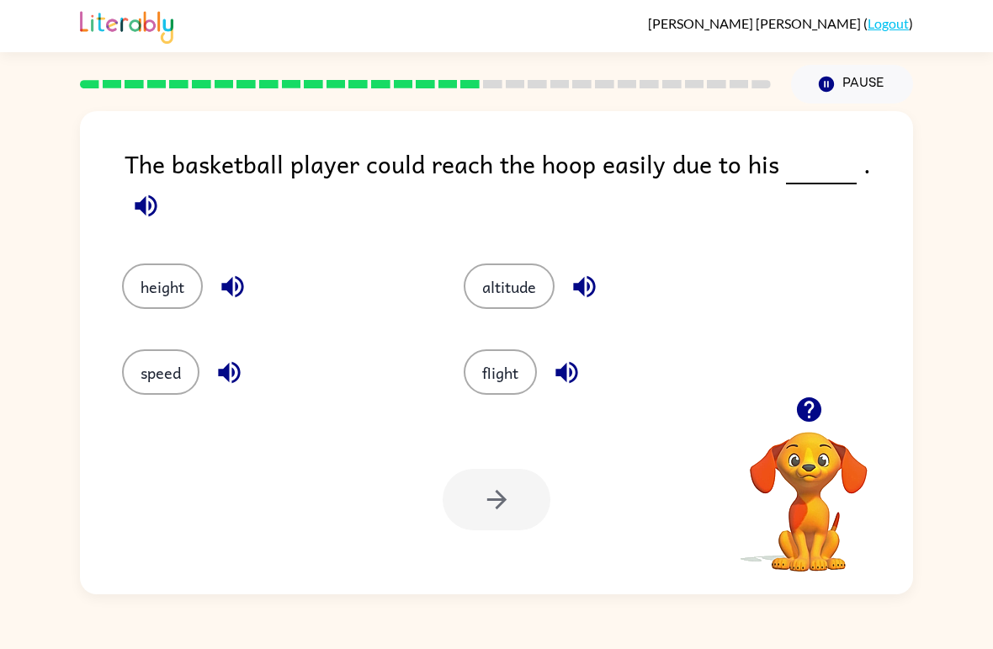
click at [189, 267] on button "height" at bounding box center [162, 285] width 81 height 45
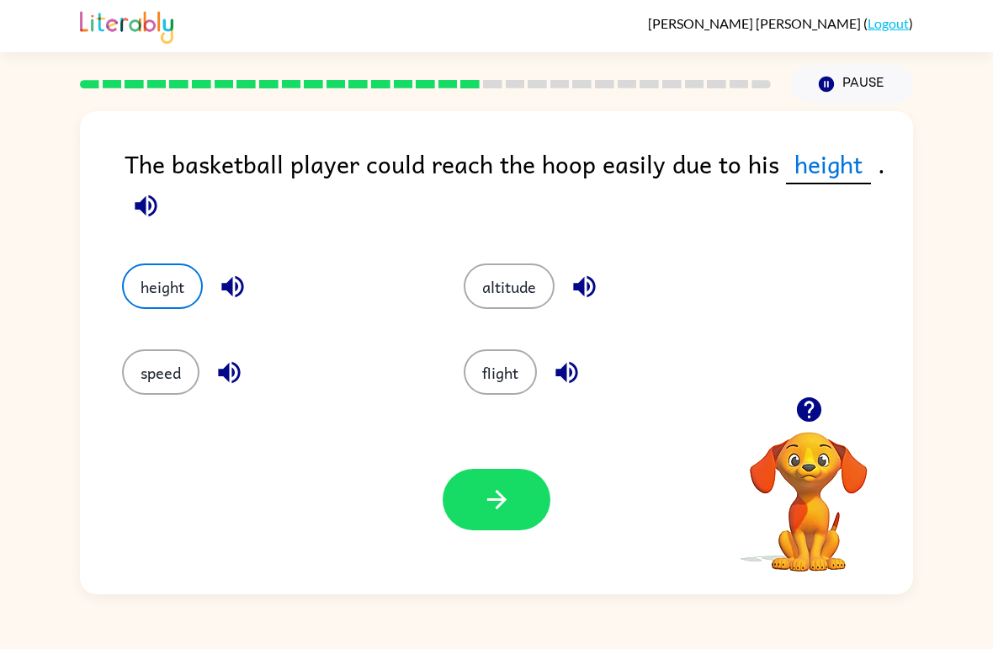
click at [502, 529] on button "button" at bounding box center [497, 499] width 108 height 61
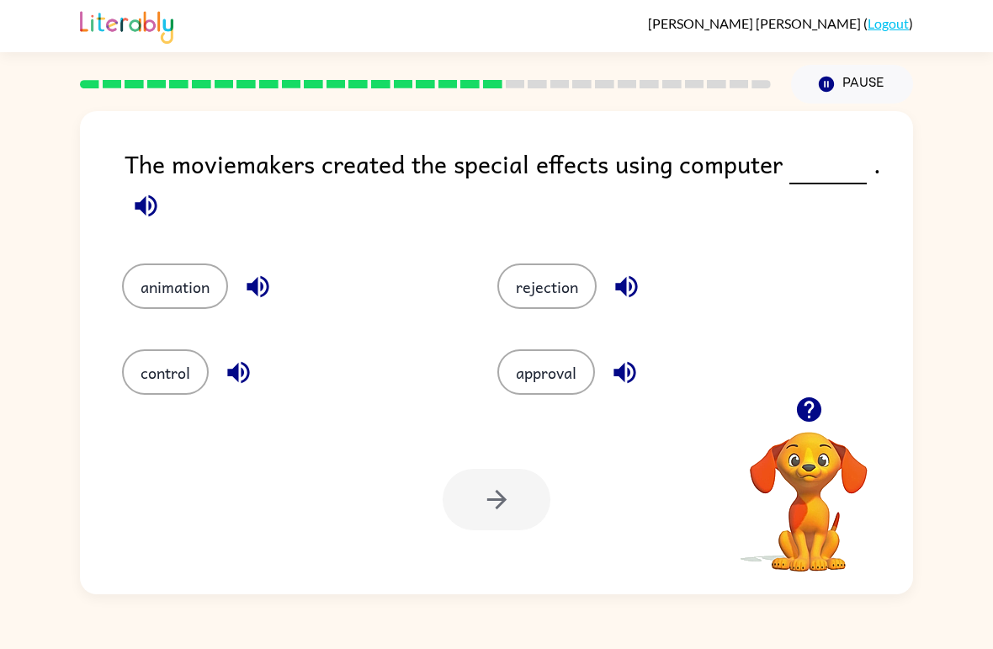
click at [157, 299] on button "animation" at bounding box center [175, 285] width 106 height 45
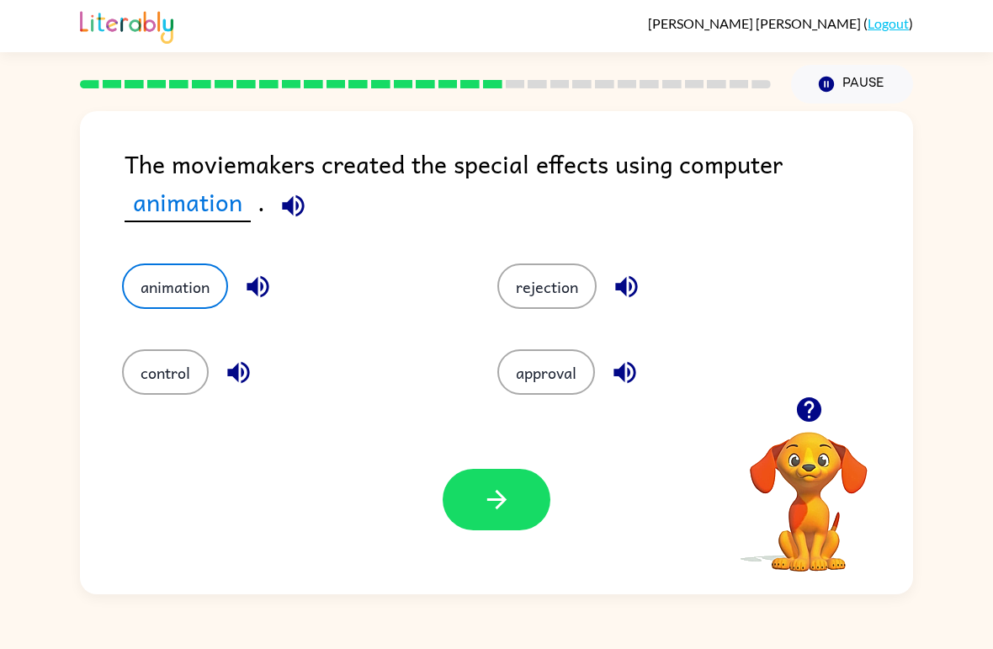
click at [515, 507] on button "button" at bounding box center [497, 499] width 108 height 61
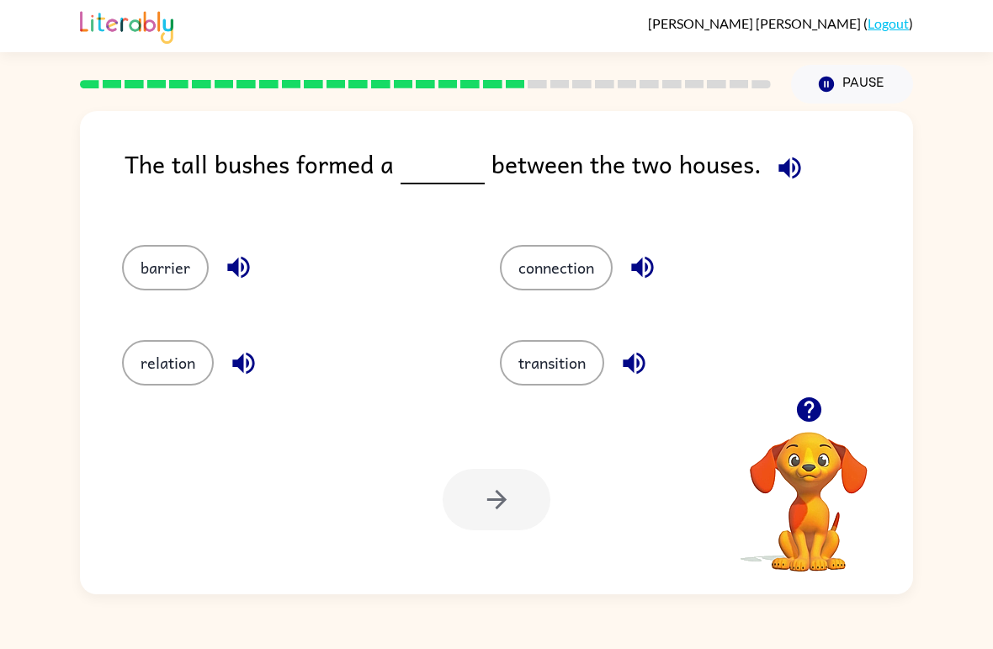
click at [604, 359] on button "transition" at bounding box center [552, 362] width 104 height 45
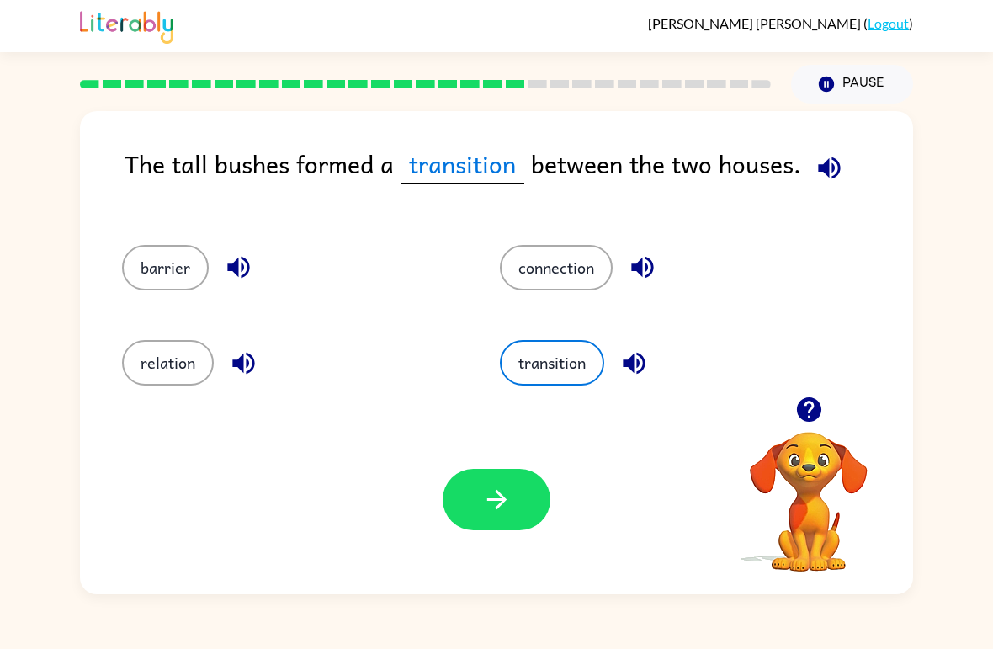
click at [141, 270] on button "barrier" at bounding box center [165, 267] width 87 height 45
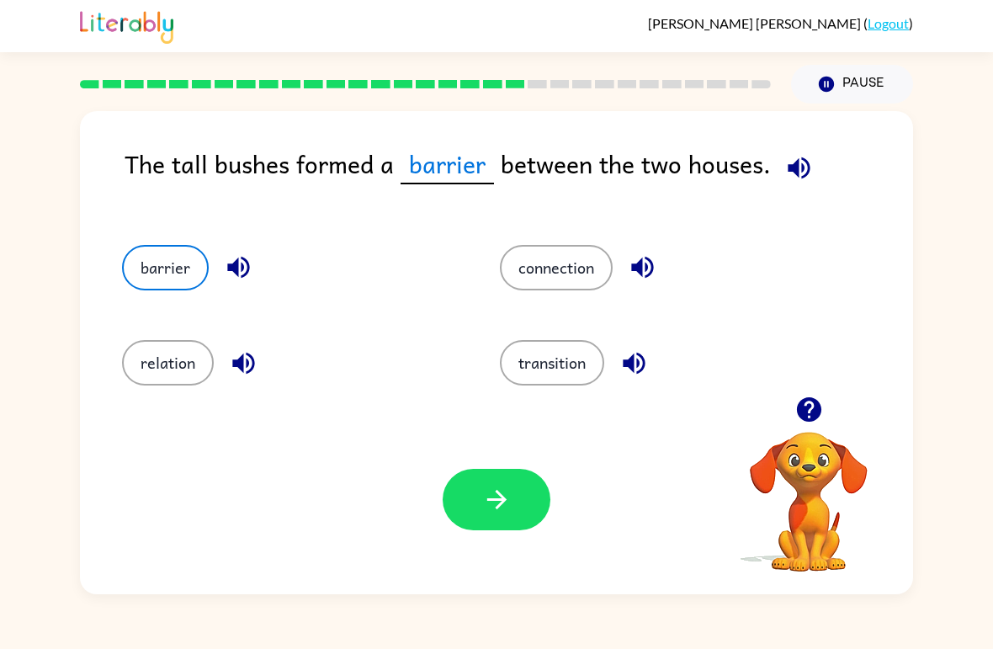
click at [532, 523] on button "button" at bounding box center [497, 499] width 108 height 61
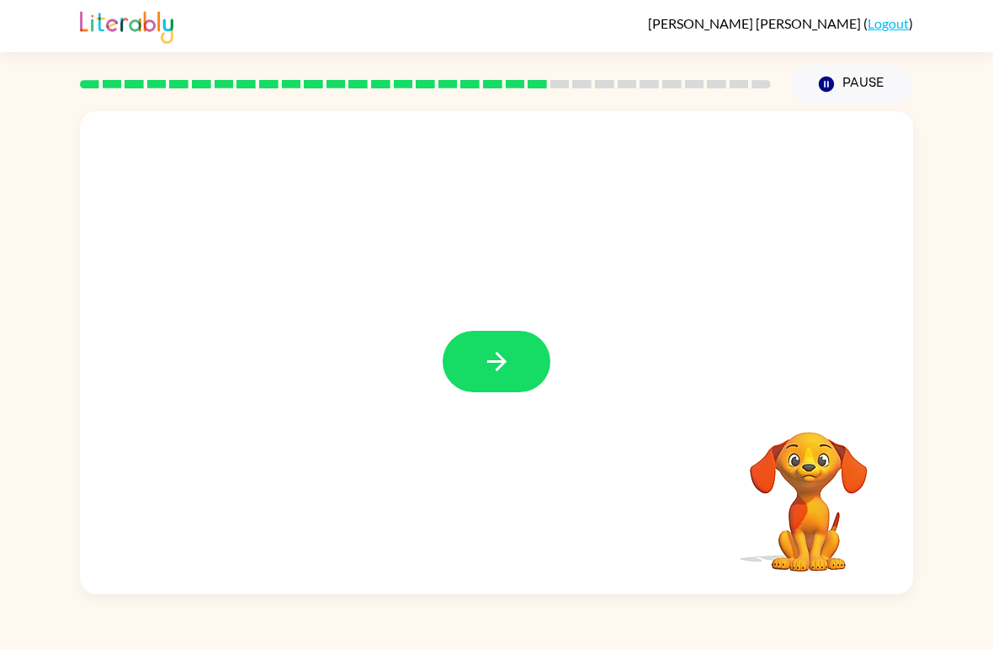
click at [478, 362] on button "button" at bounding box center [497, 361] width 108 height 61
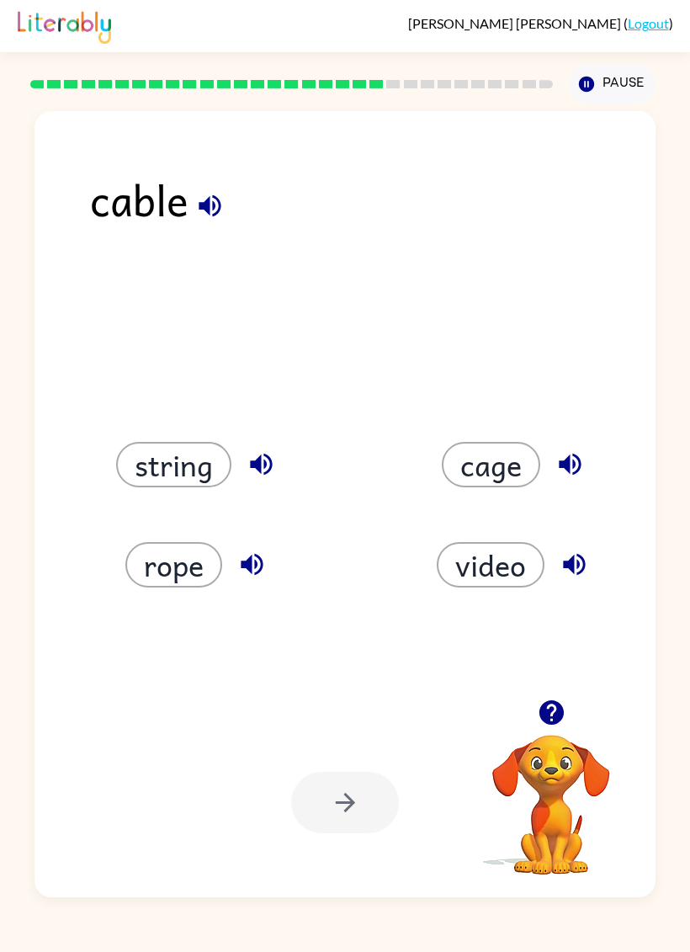
click at [168, 578] on button "rope" at bounding box center [173, 564] width 97 height 45
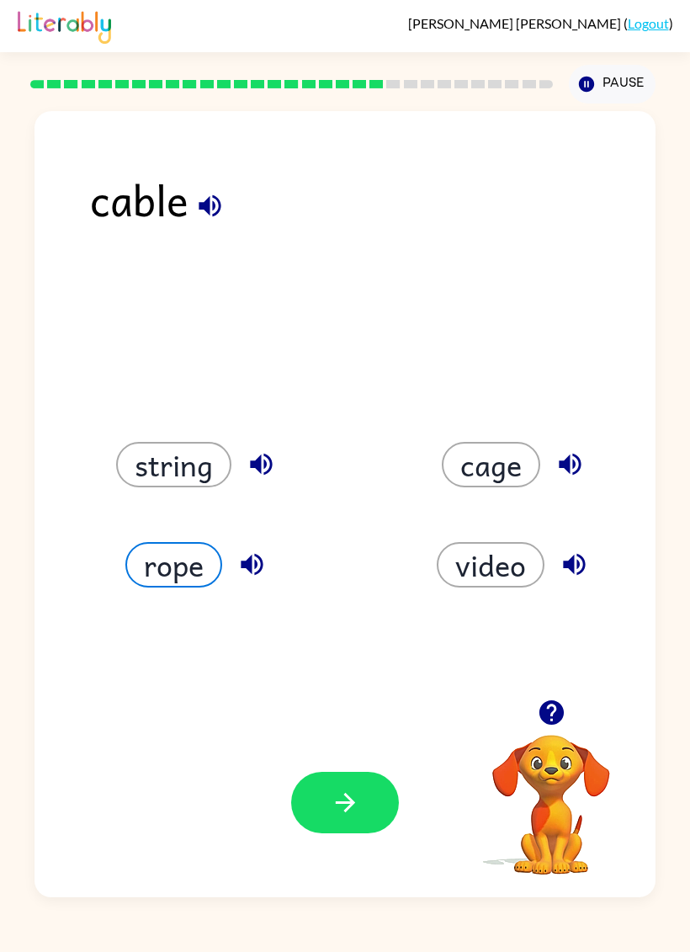
click at [521, 587] on button "video" at bounding box center [491, 564] width 108 height 45
click at [515, 451] on button "cage" at bounding box center [491, 464] width 98 height 45
click at [119, 3] on div "[PERSON_NAME] ( Logout )" at bounding box center [345, 26] width 655 height 52
click at [167, 516] on div "rope" at bounding box center [186, 544] width 317 height 100
click at [145, 466] on button "string" at bounding box center [173, 464] width 115 height 45
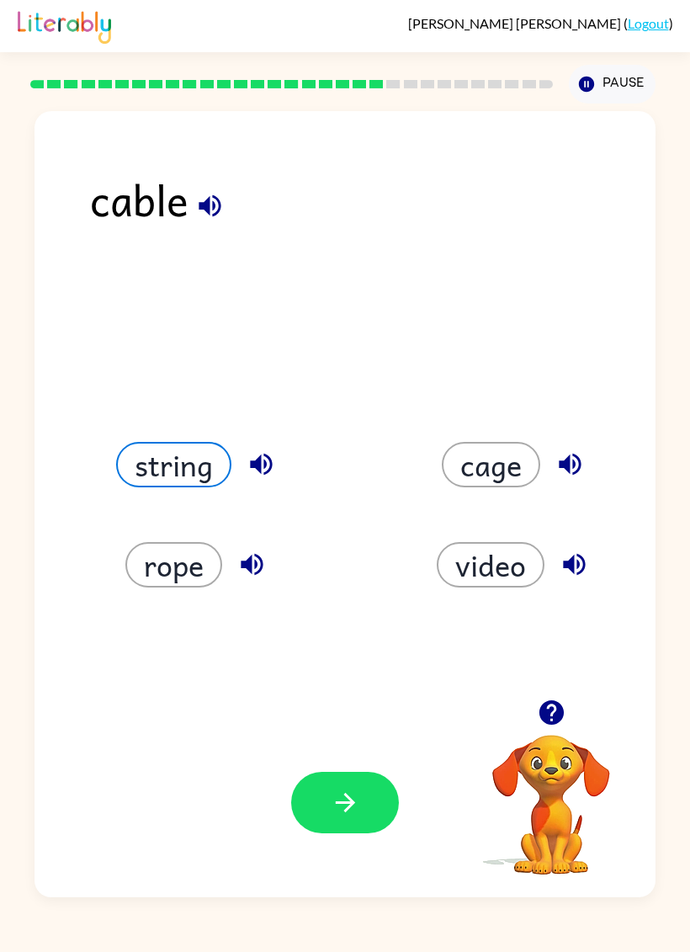
click at [169, 564] on button "rope" at bounding box center [173, 564] width 97 height 45
click at [503, 474] on button "cage" at bounding box center [491, 464] width 98 height 45
click at [350, 648] on div "Your browser must support playing .mp4 files to use Literably. Please try using…" at bounding box center [344, 802] width 621 height 189
click at [358, 648] on button "button" at bounding box center [345, 802] width 108 height 61
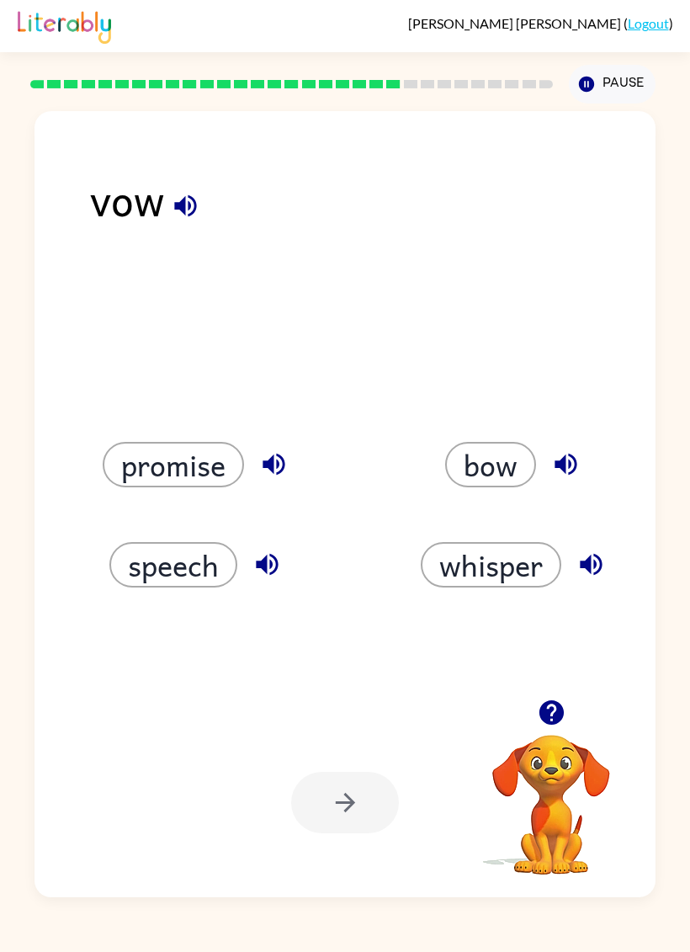
click at [154, 464] on button "promise" at bounding box center [173, 464] width 141 height 45
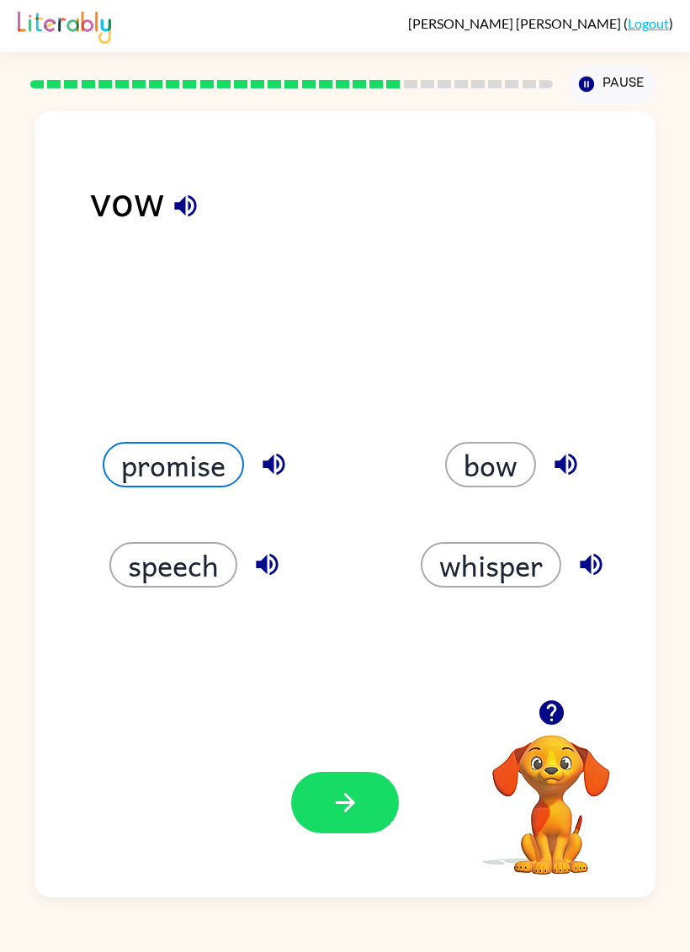
click at [135, 556] on button "speech" at bounding box center [173, 564] width 128 height 45
click at [372, 648] on button "button" at bounding box center [345, 802] width 108 height 61
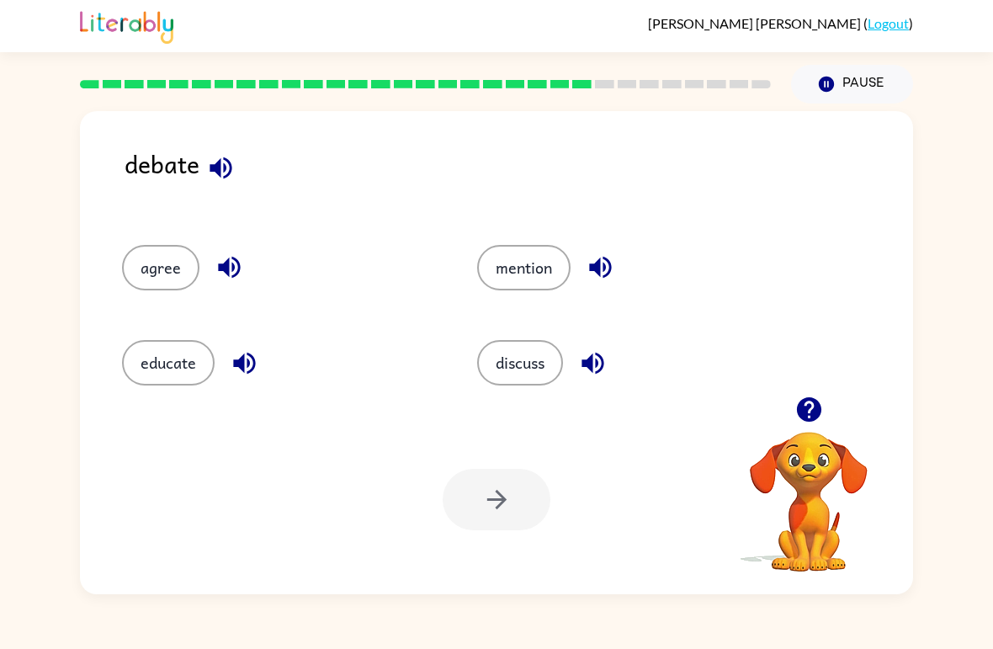
click at [531, 366] on button "discuss" at bounding box center [520, 362] width 86 height 45
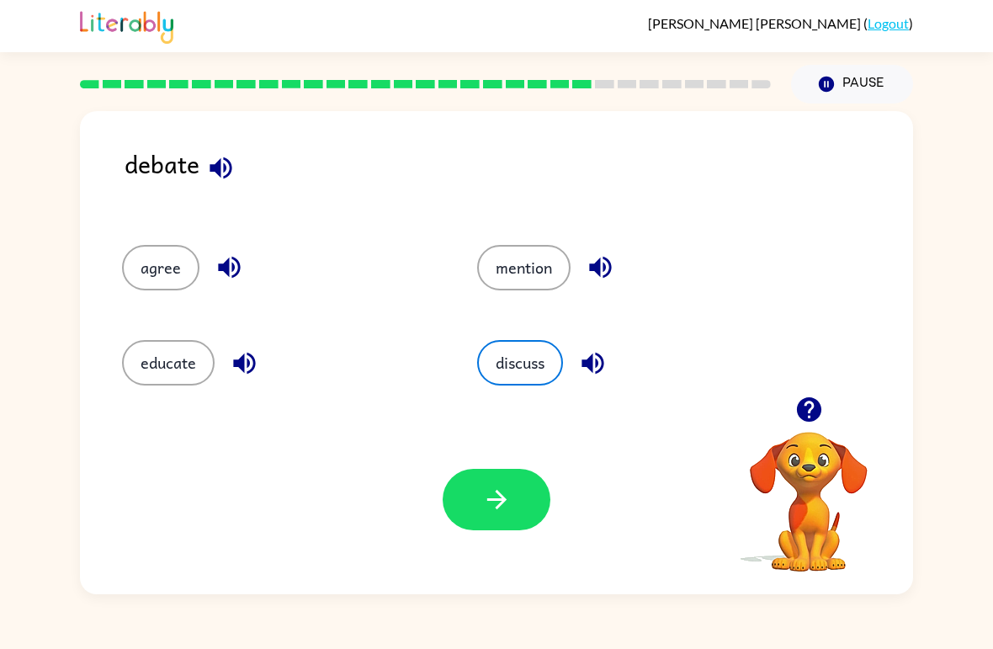
click at [484, 507] on icon "button" at bounding box center [496, 499] width 29 height 29
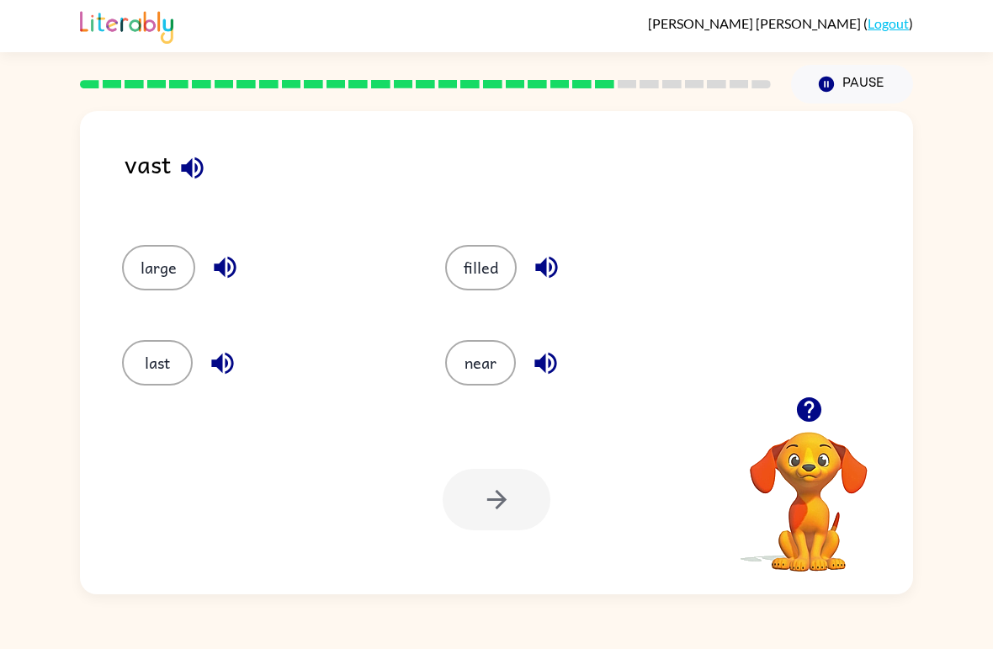
click at [151, 377] on button "last" at bounding box center [157, 362] width 71 height 45
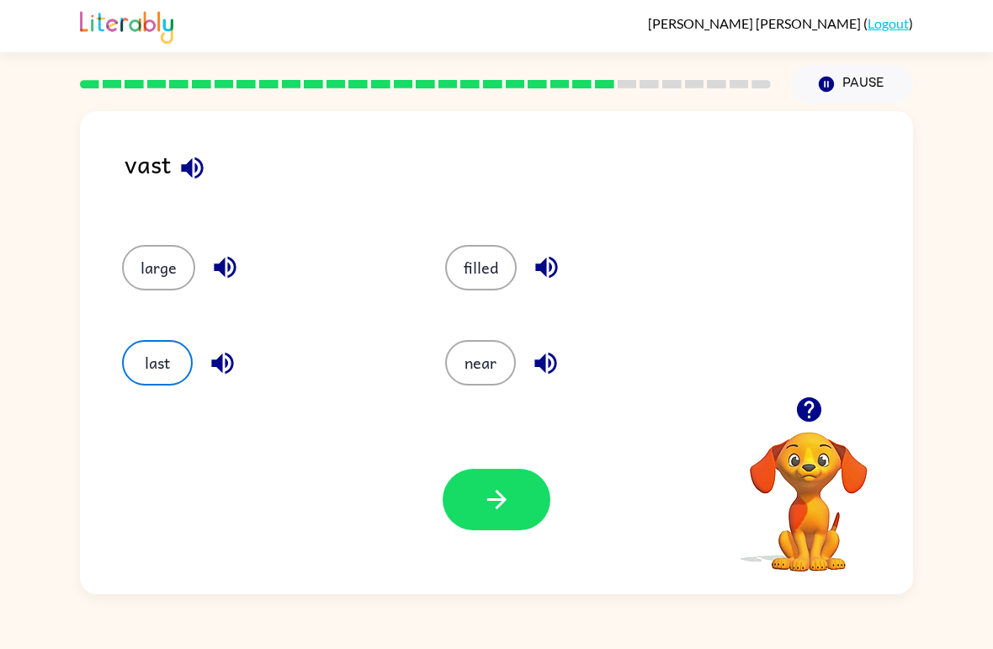
click at [486, 511] on icon "button" at bounding box center [496, 499] width 29 height 29
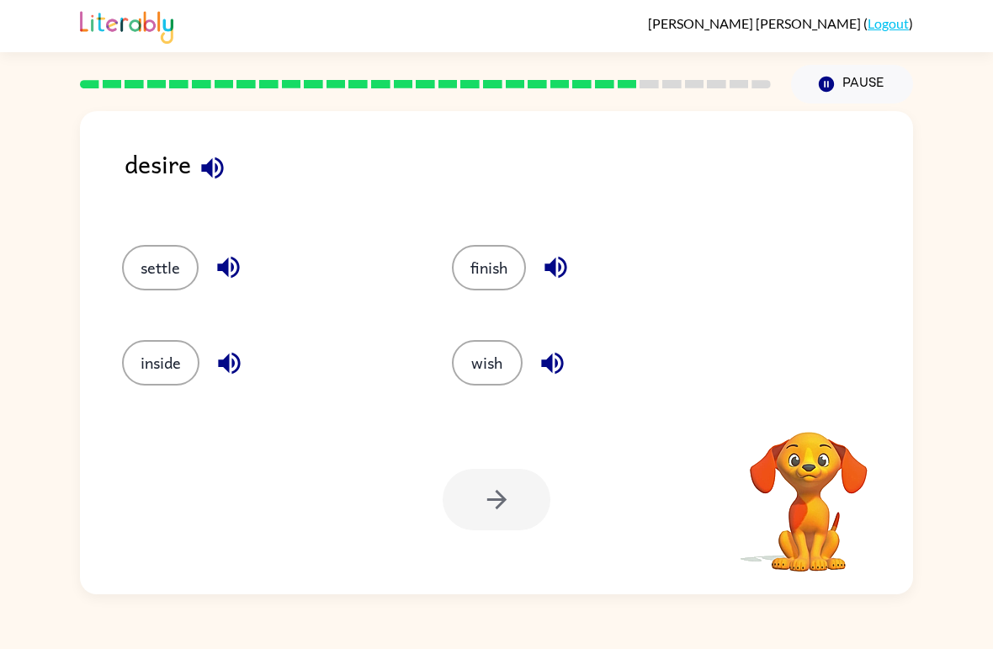
click at [505, 521] on div at bounding box center [497, 499] width 108 height 61
click at [504, 521] on div at bounding box center [497, 499] width 108 height 61
click at [518, 514] on div at bounding box center [497, 499] width 108 height 61
click at [500, 369] on button "wish" at bounding box center [487, 362] width 71 height 45
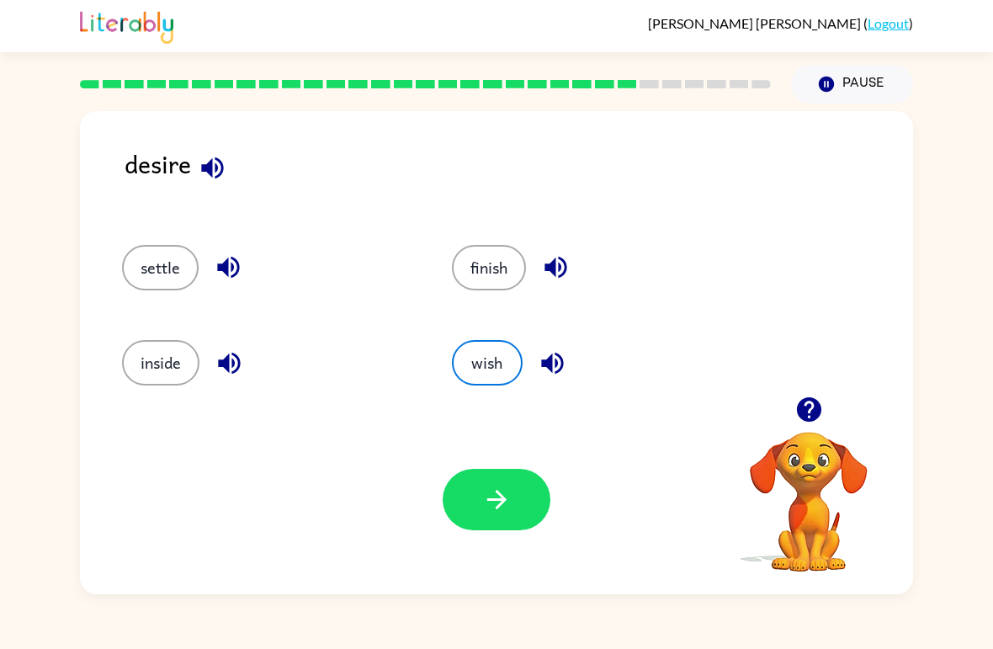
click at [499, 369] on button "wish" at bounding box center [487, 362] width 71 height 45
click at [468, 528] on button "button" at bounding box center [497, 499] width 108 height 61
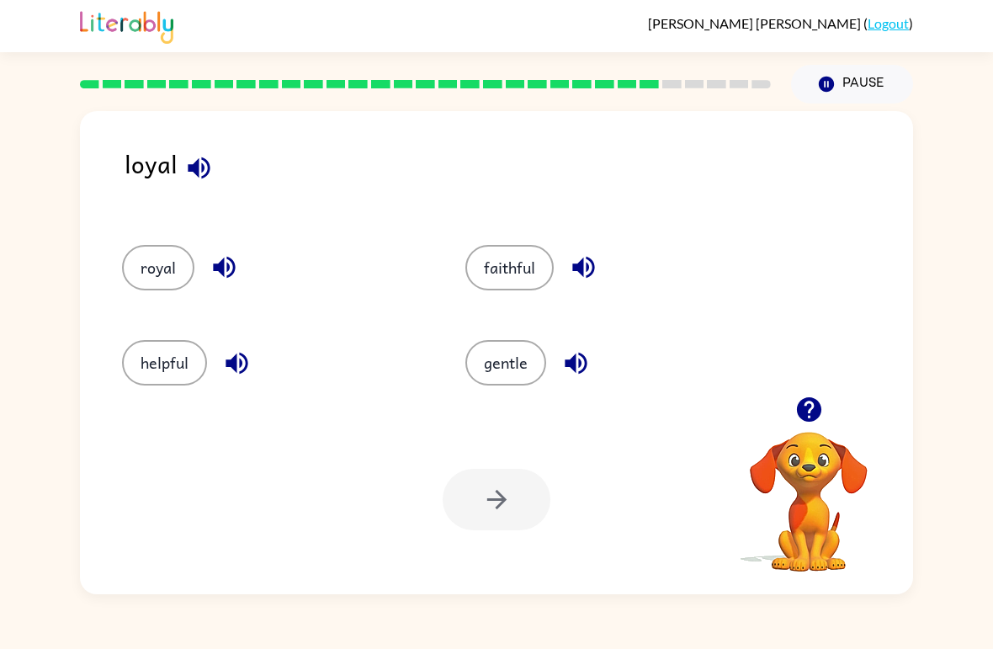
click at [161, 280] on button "royal" at bounding box center [158, 267] width 72 height 45
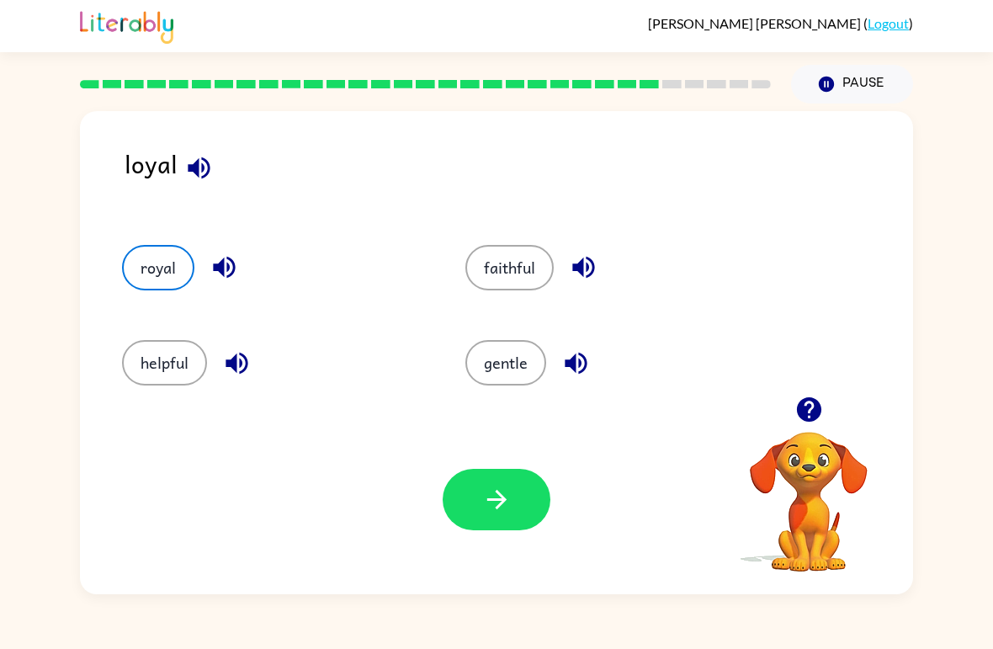
click at [502, 491] on icon "button" at bounding box center [496, 499] width 29 height 29
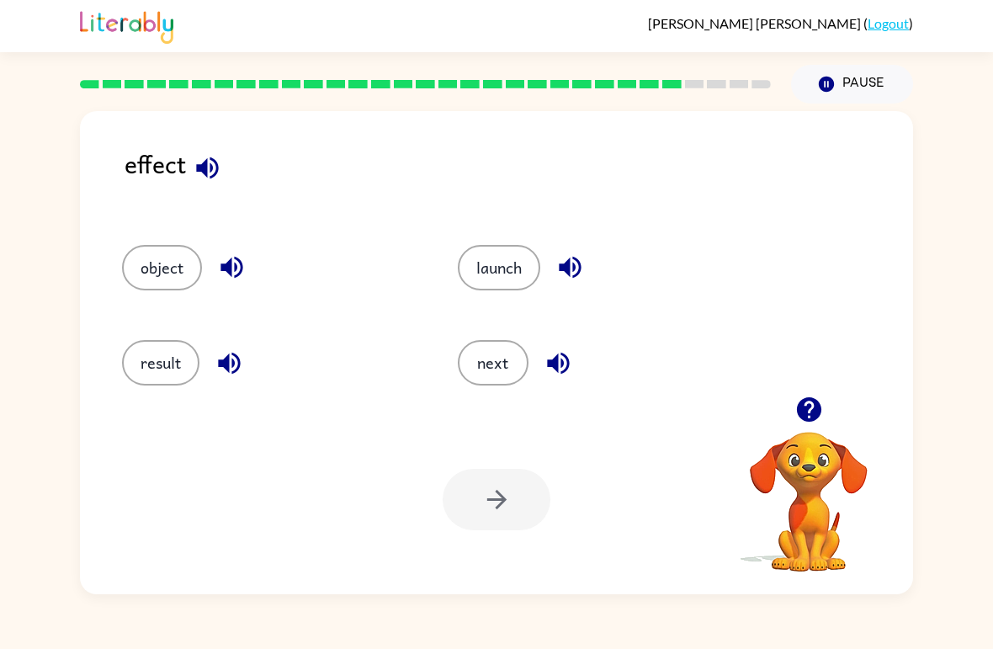
click at [172, 383] on button "result" at bounding box center [160, 362] width 77 height 45
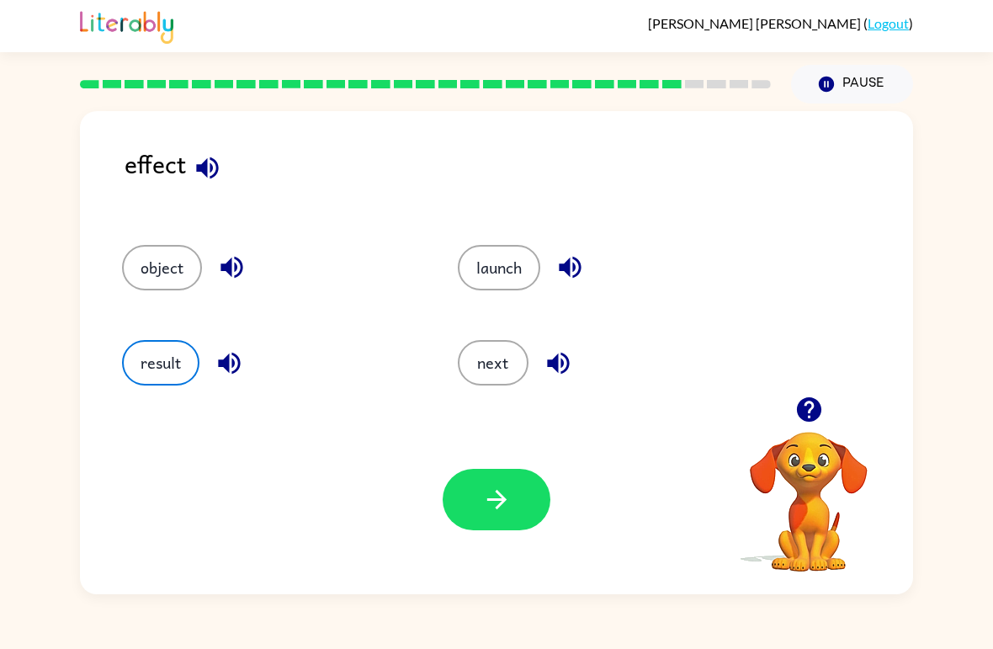
click at [504, 485] on icon "button" at bounding box center [496, 499] width 29 height 29
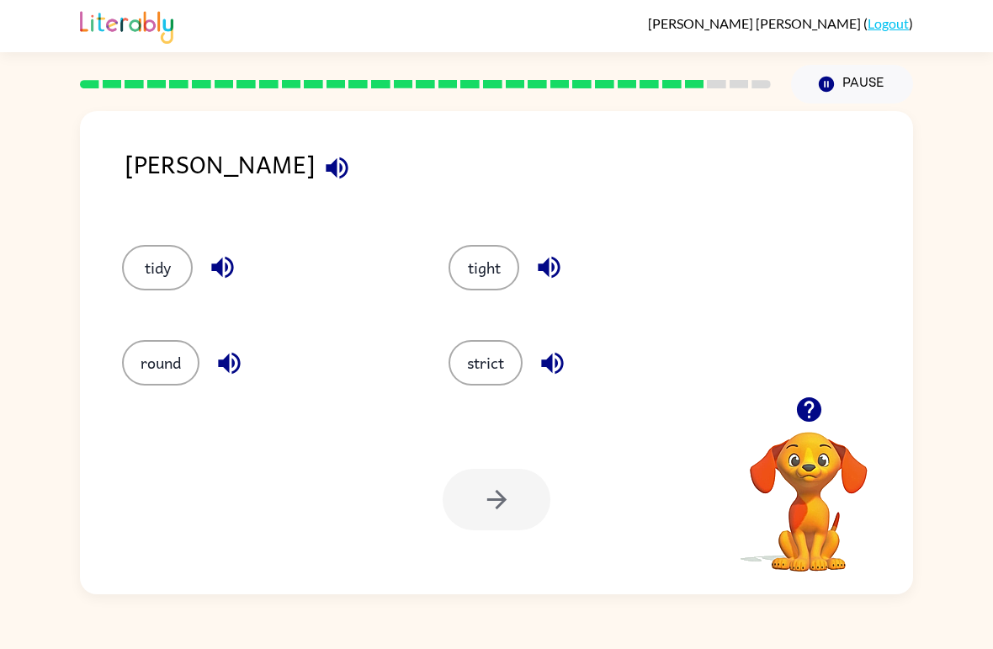
click at [178, 257] on button "tidy" at bounding box center [157, 267] width 71 height 45
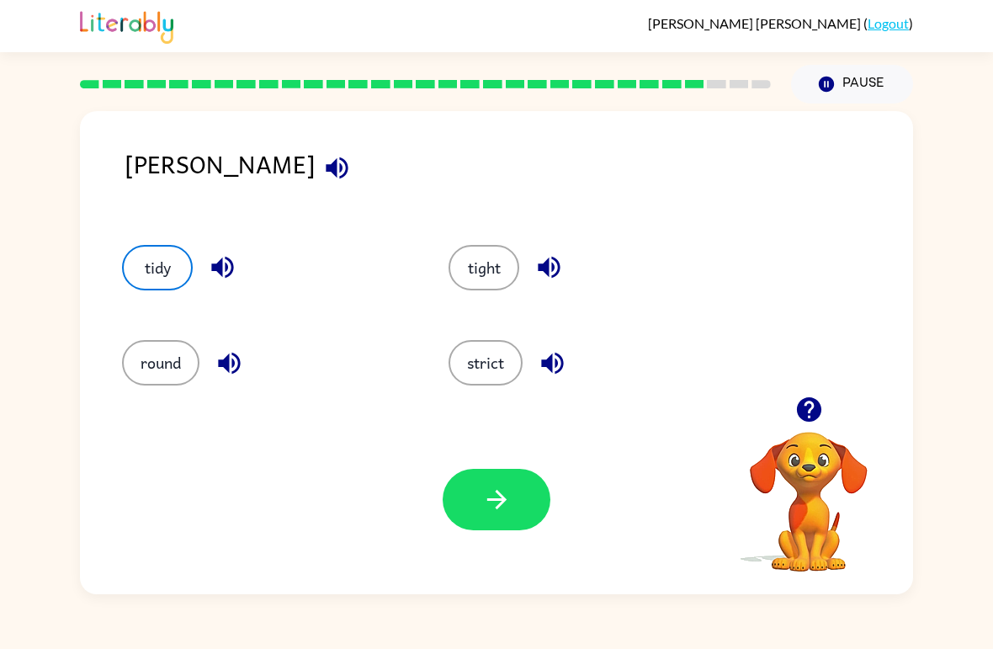
click at [482, 498] on icon "button" at bounding box center [496, 499] width 29 height 29
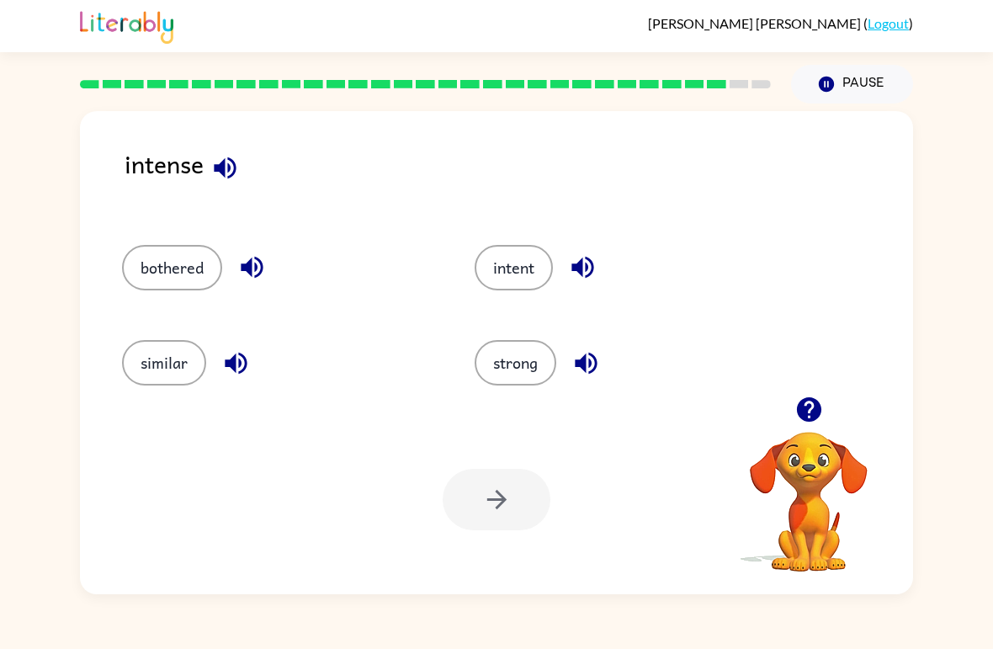
click at [550, 256] on button "intent" at bounding box center [514, 267] width 78 height 45
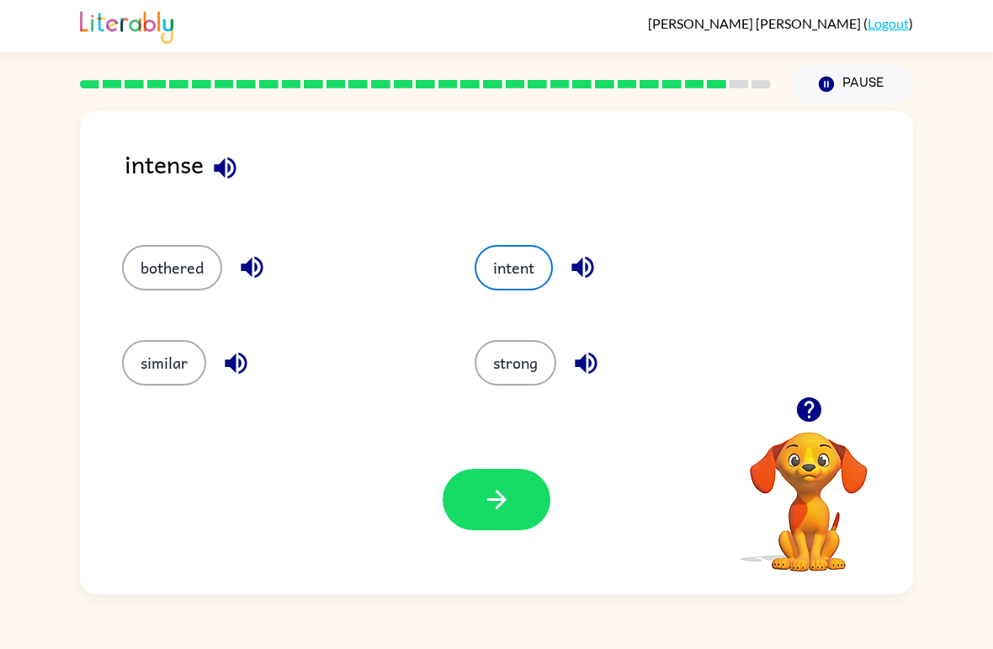
click at [507, 512] on icon "button" at bounding box center [496, 499] width 29 height 29
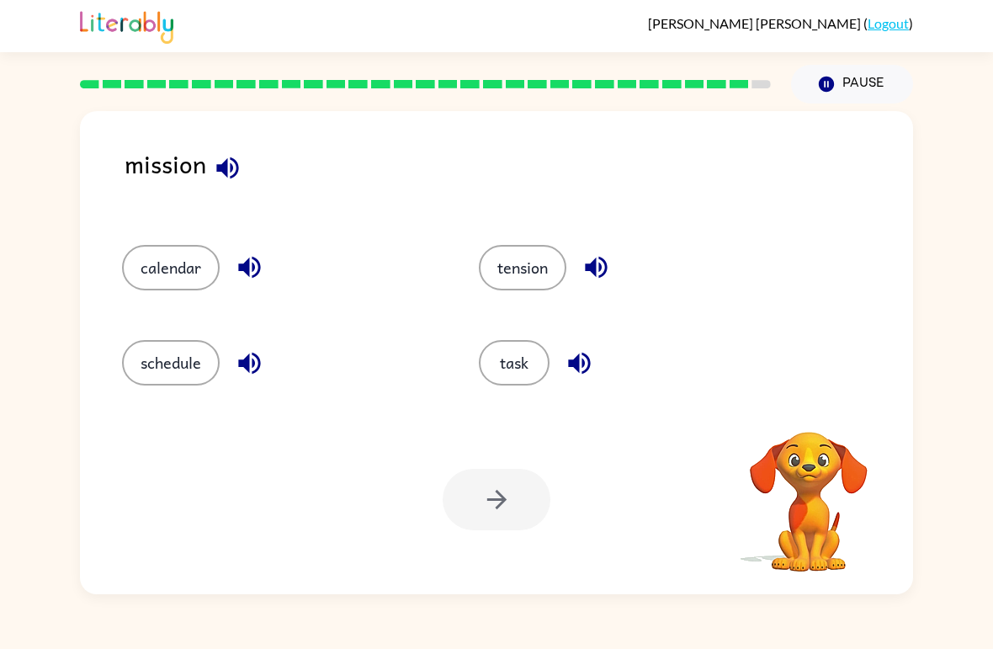
click at [502, 378] on button "task" at bounding box center [514, 362] width 71 height 45
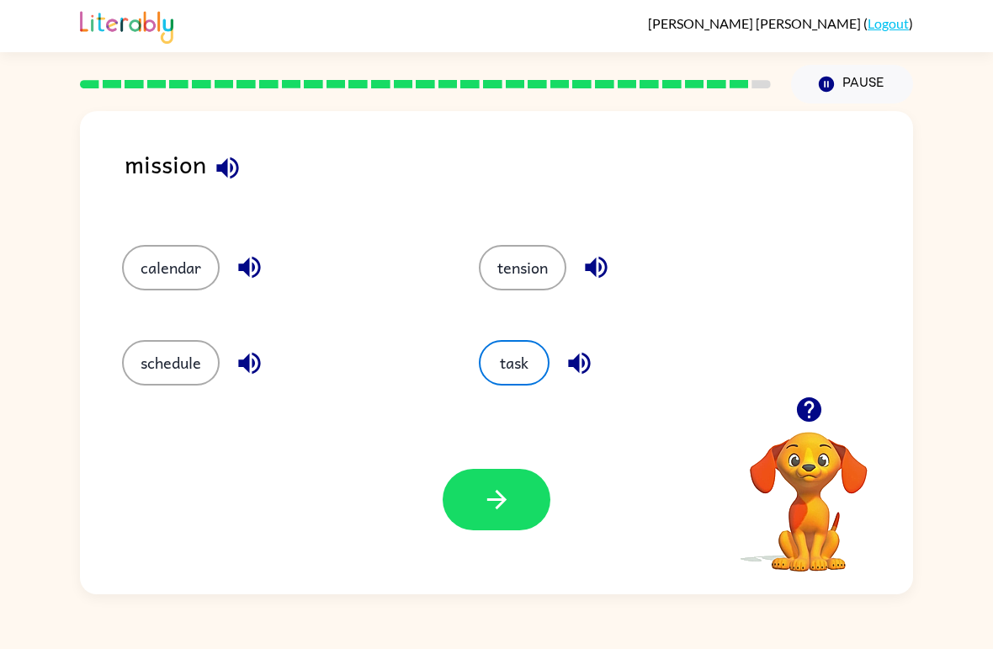
click at [512, 524] on button "button" at bounding box center [497, 499] width 108 height 61
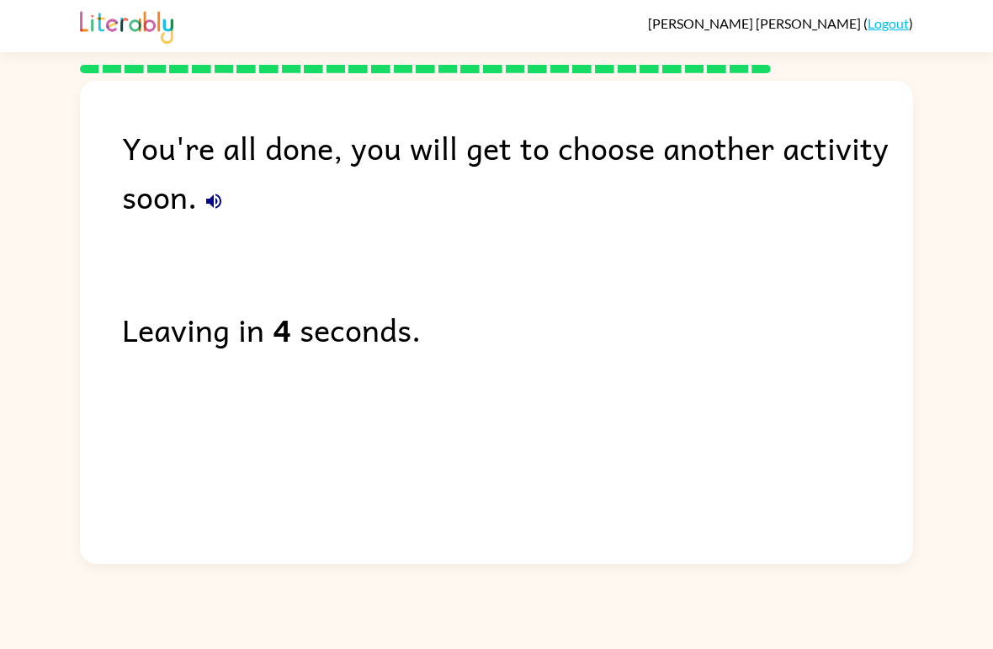
click at [848, 344] on div "Leaving in 4 seconds." at bounding box center [517, 329] width 791 height 49
